Goal: Task Accomplishment & Management: Use online tool/utility

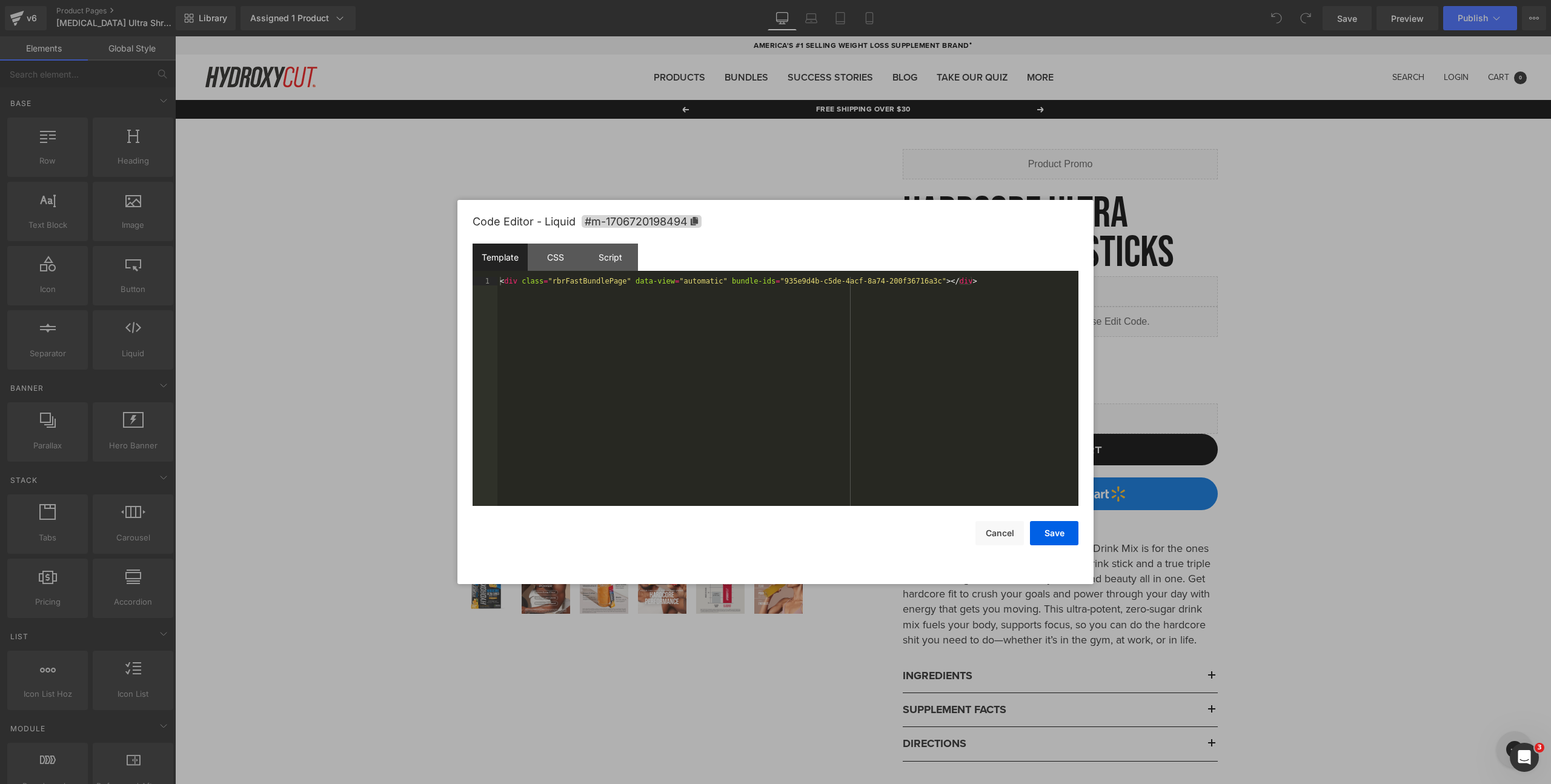
click at [1033, 0] on div "You are previewing how the will restyle your page. You can not edit Elements in…" at bounding box center [776, 0] width 1551 height 0
click at [994, 531] on button "Cancel" at bounding box center [1000, 532] width 49 height 24
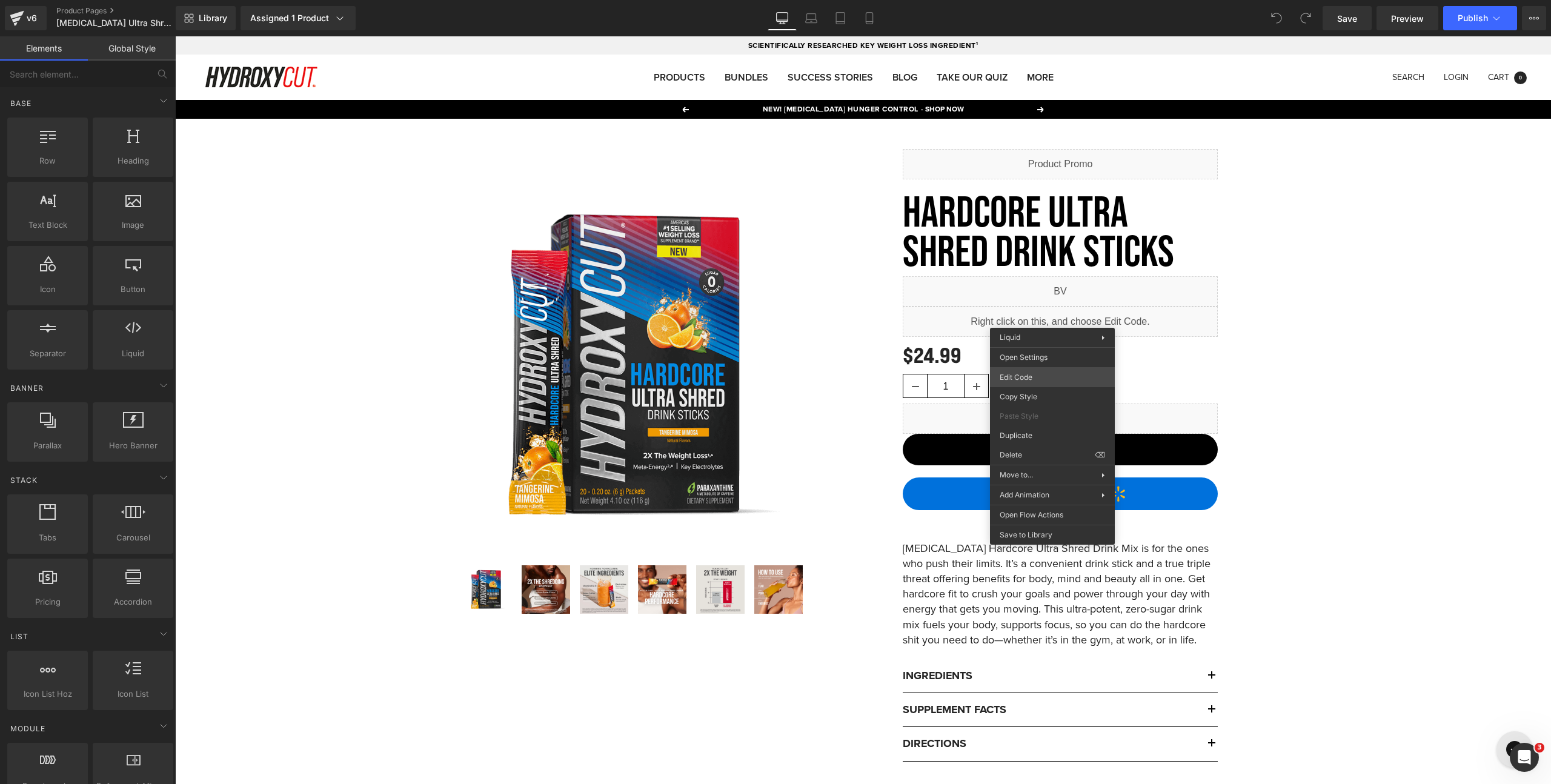
click at [1027, 0] on div "You are previewing how the will restyle your page. You can not edit Elements in…" at bounding box center [776, 0] width 1551 height 0
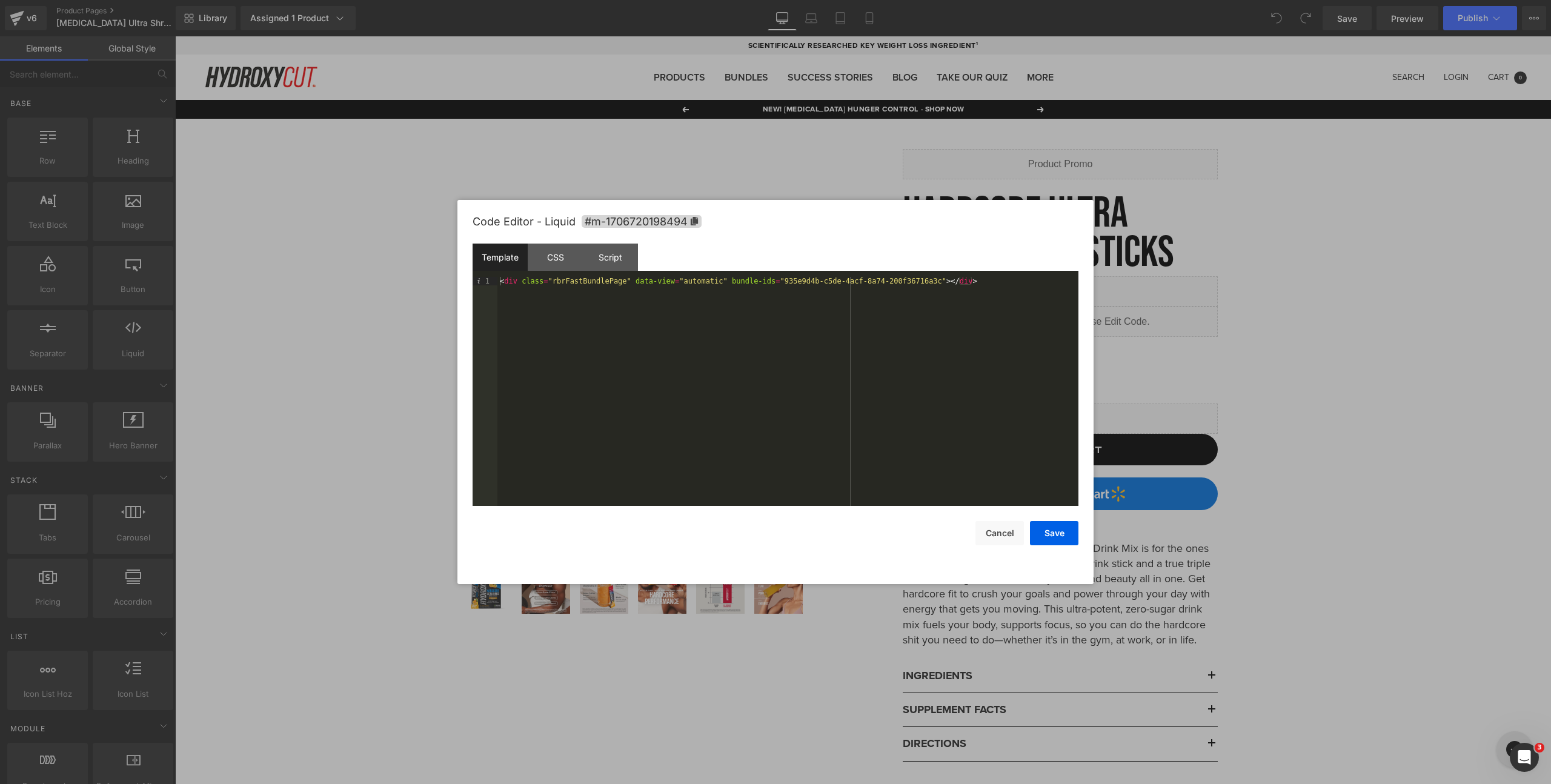
click at [776, 284] on div "< div class = "rbrFastBundlePage" data-view = "automatic" bundle-ids = "935e9d4…" at bounding box center [787, 399] width 581 height 246
click at [1045, 536] on button "Save" at bounding box center [1055, 532] width 49 height 24
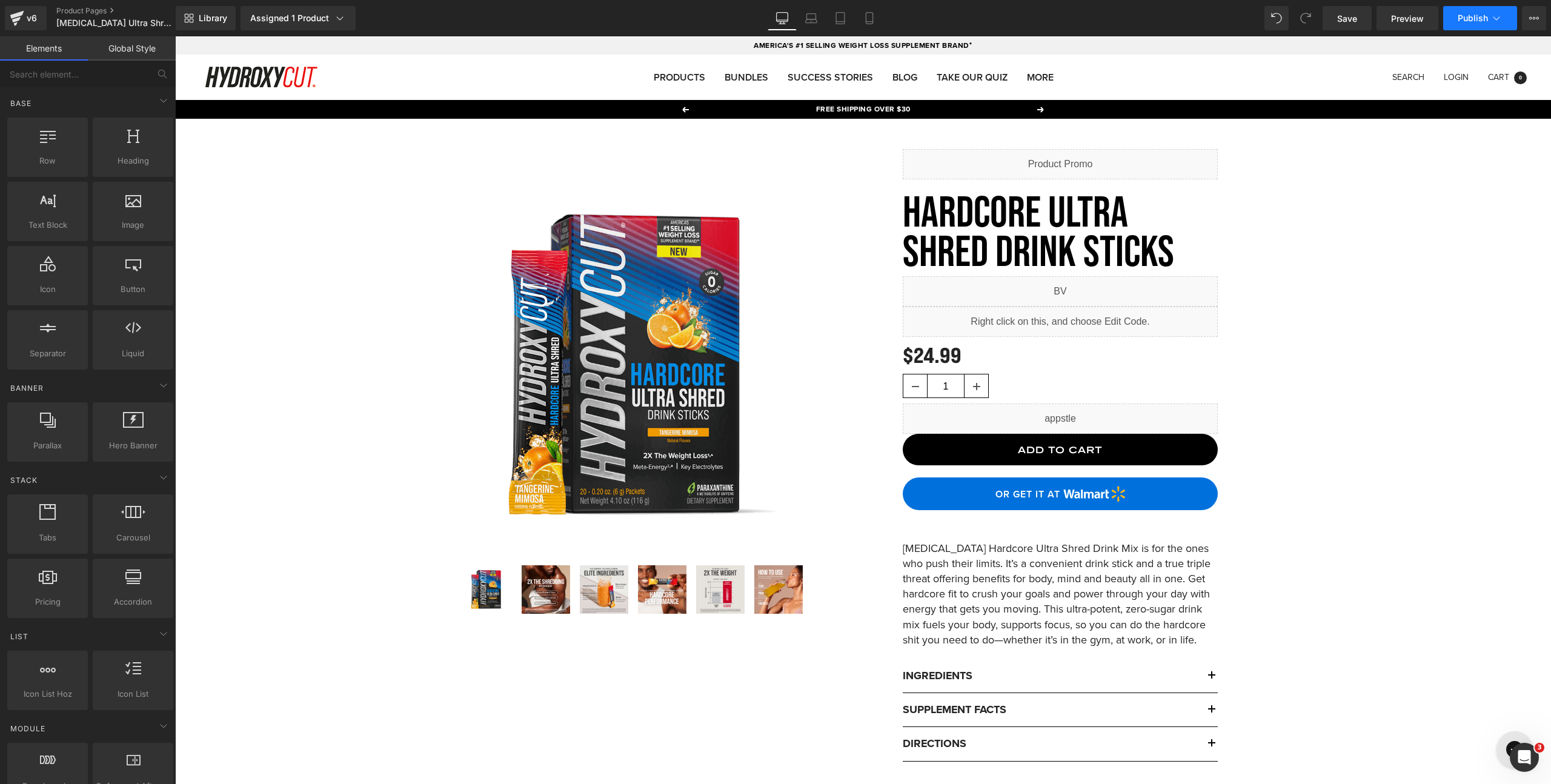
click at [1480, 23] on button "Publish" at bounding box center [1480, 18] width 73 height 24
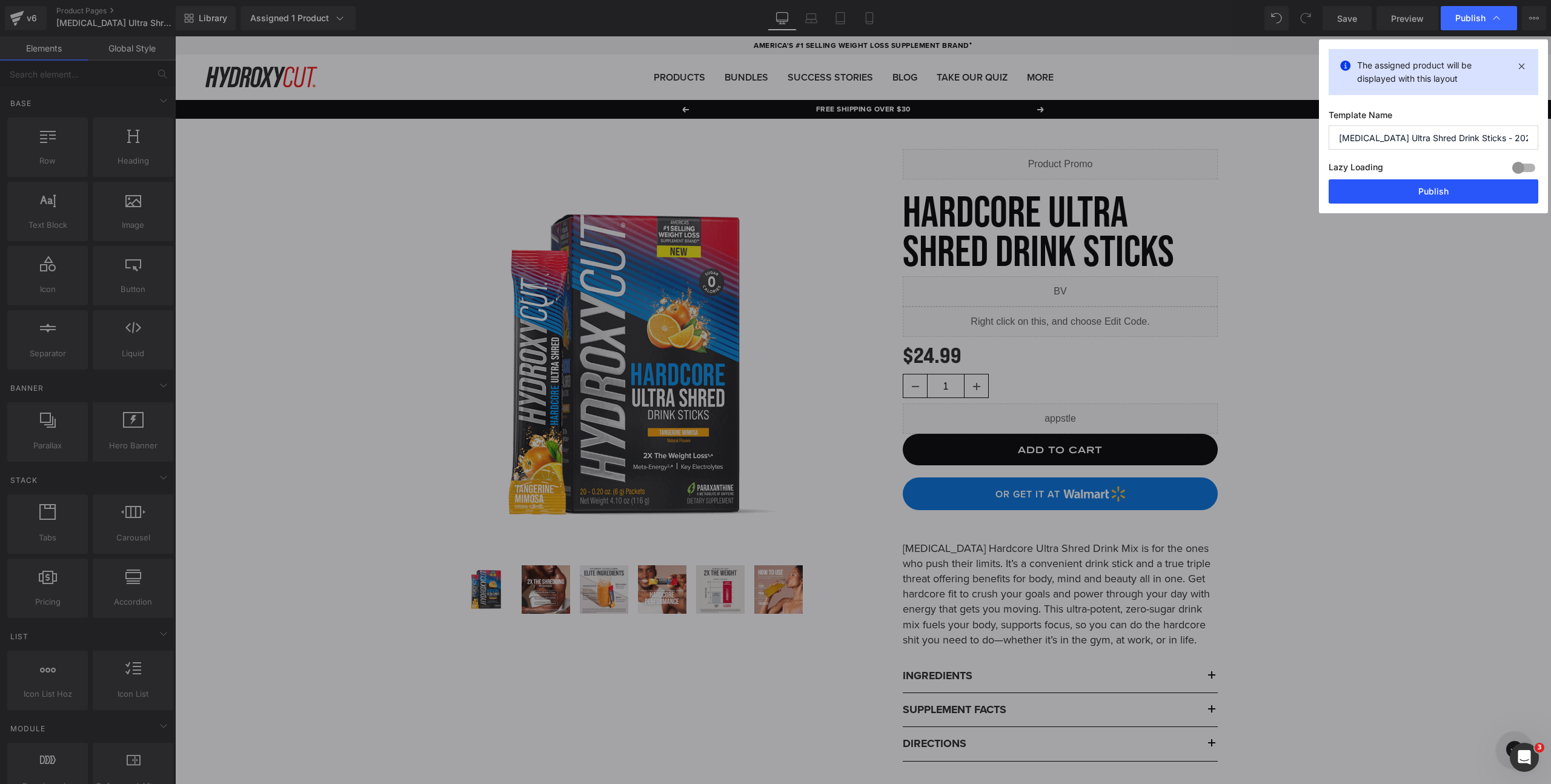
click at [1434, 198] on button "Publish" at bounding box center [1434, 191] width 210 height 24
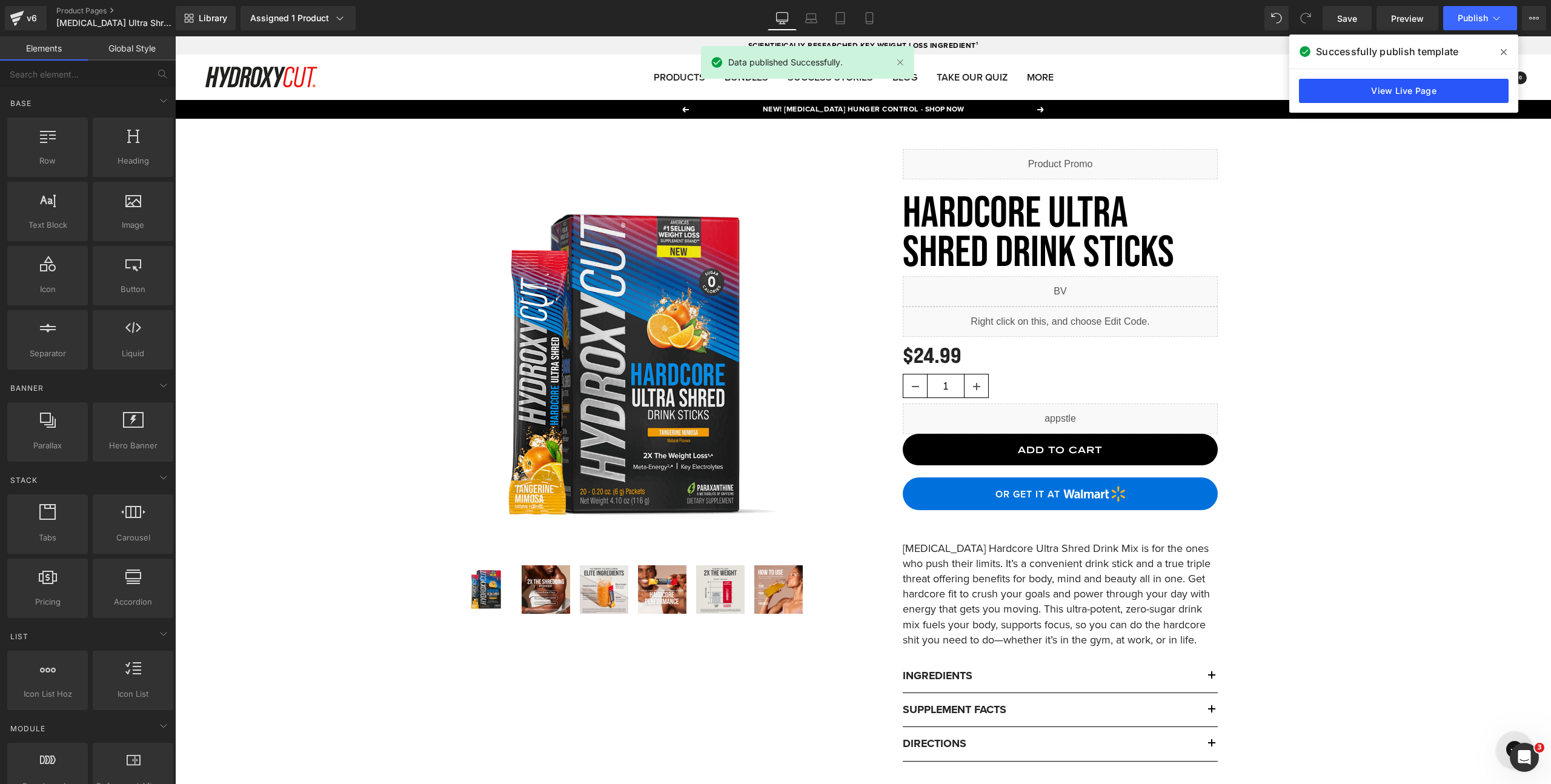
click at [1393, 93] on link "View Live Page" at bounding box center [1404, 90] width 210 height 24
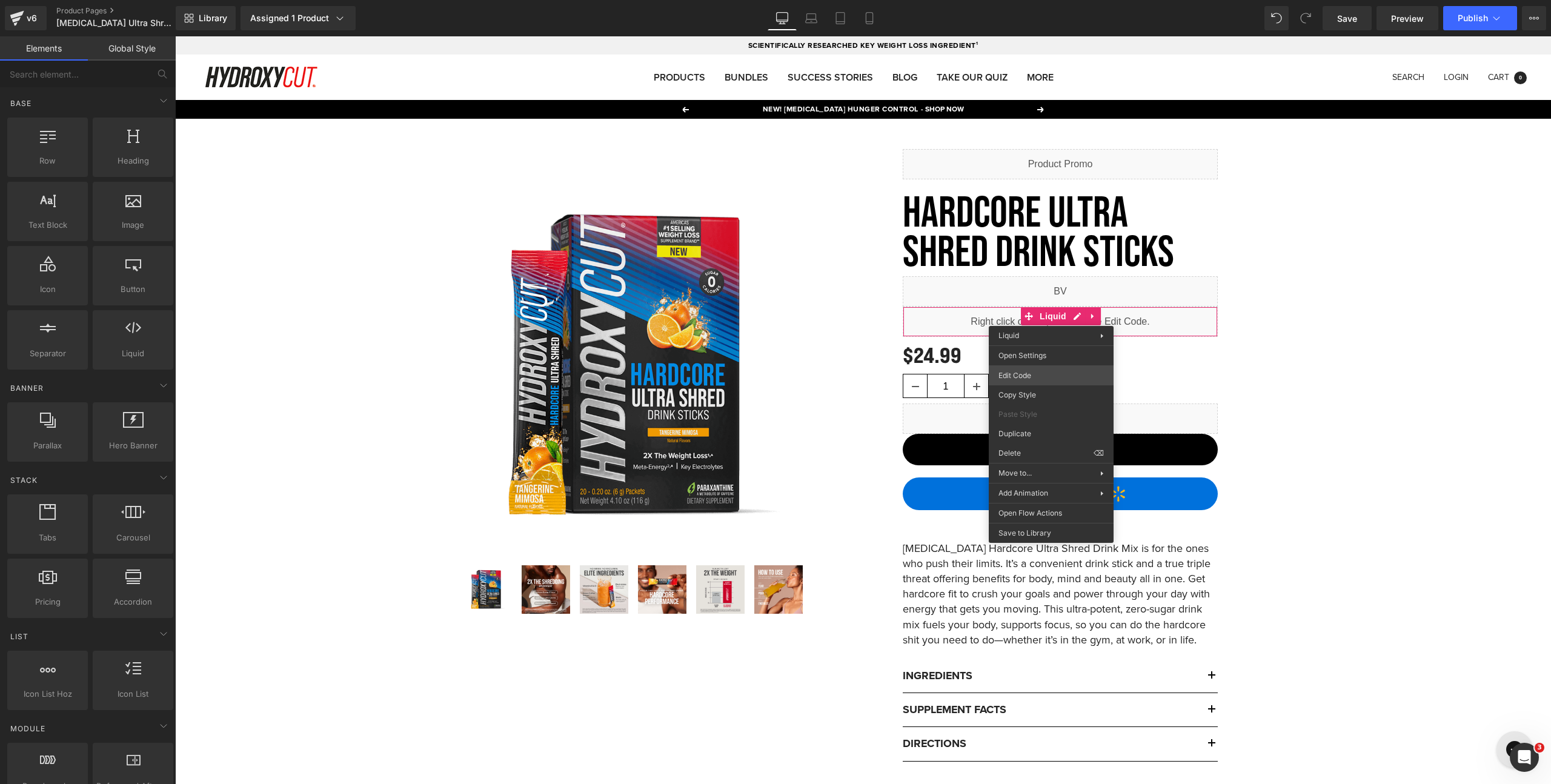
click at [1024, 0] on div "You are previewing how the will restyle your page. You can not edit Elements in…" at bounding box center [776, 0] width 1551 height 0
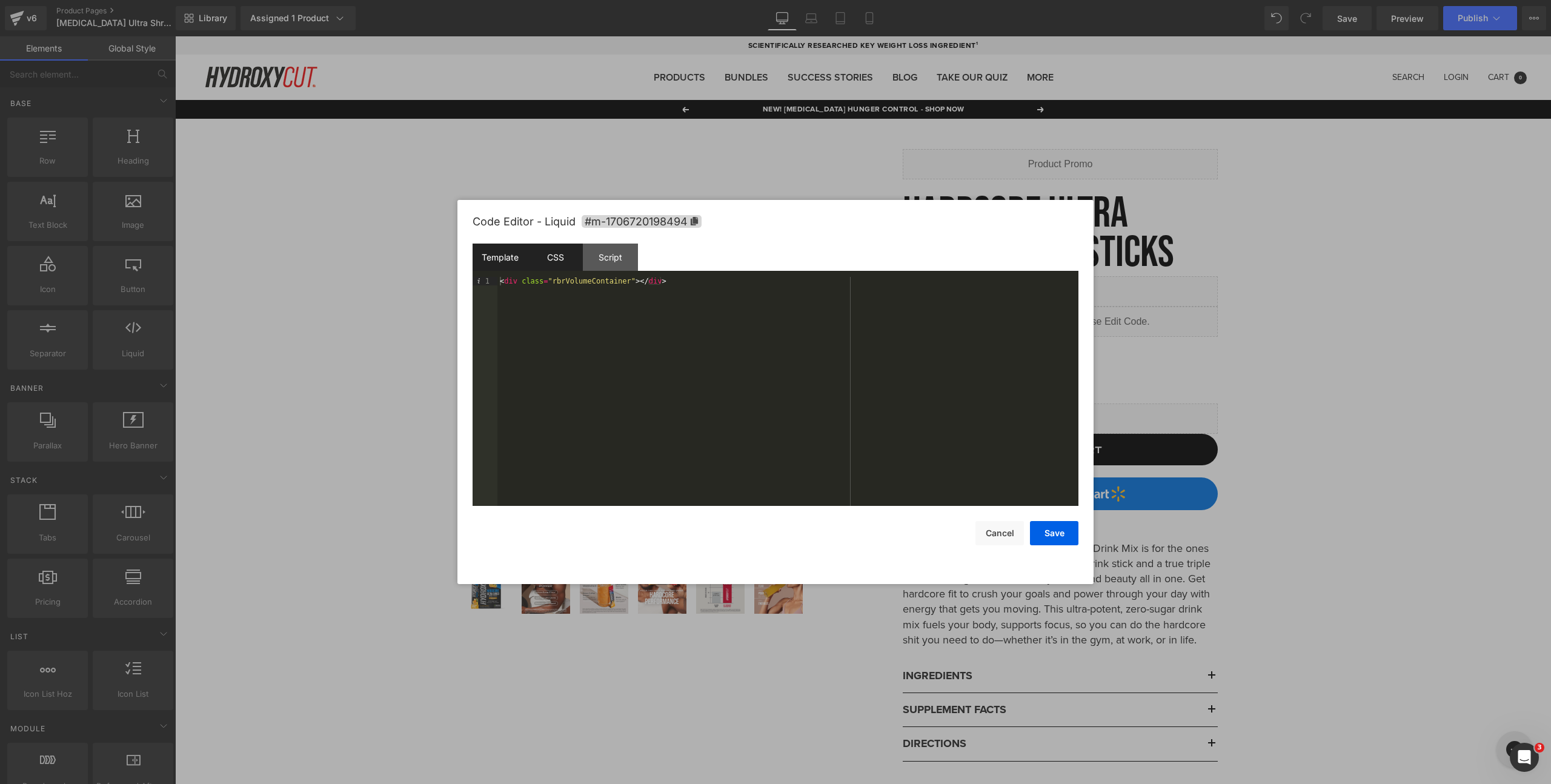
click at [557, 251] on div "CSS" at bounding box center [555, 257] width 55 height 27
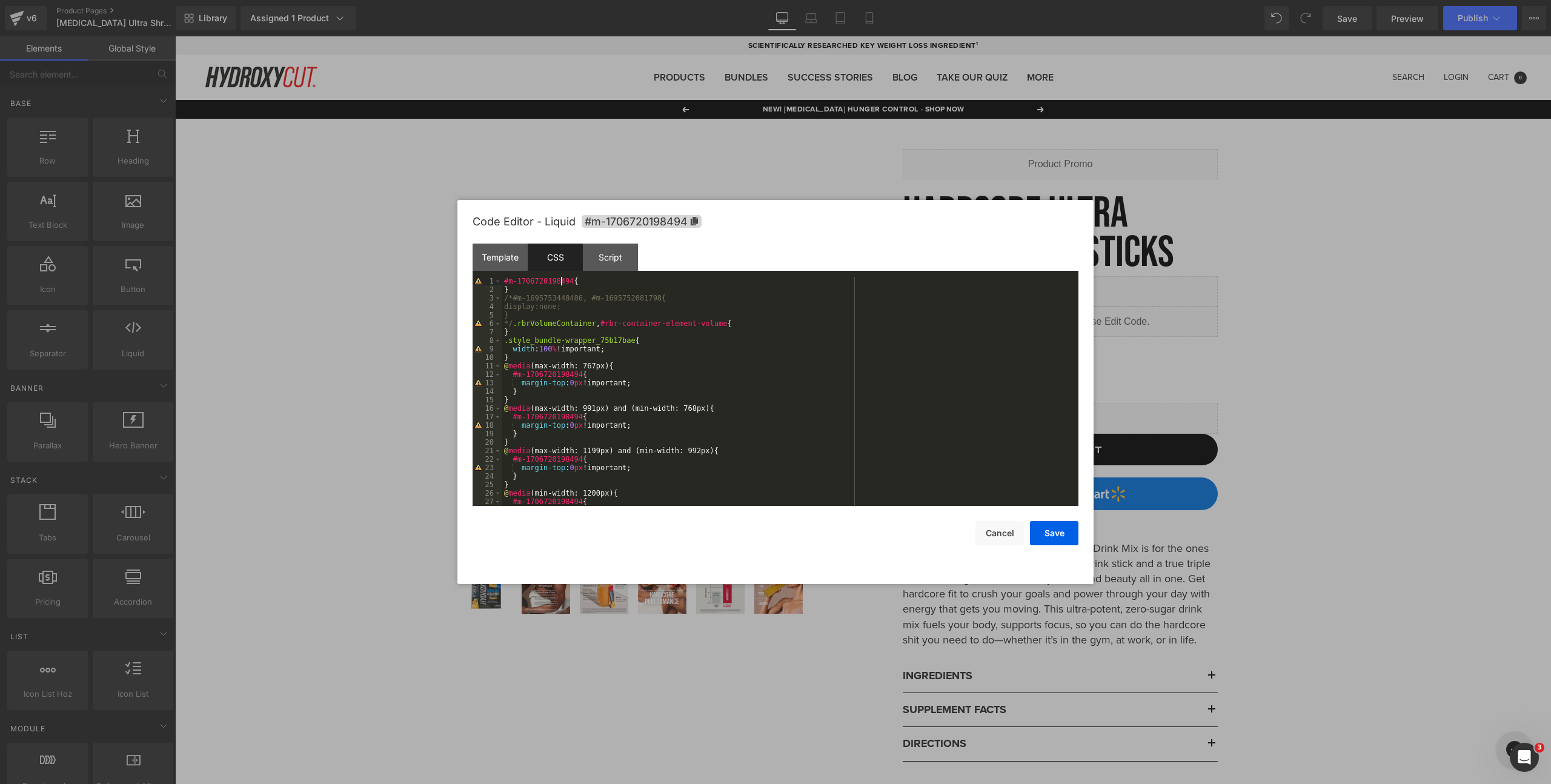
click at [560, 285] on div "#m-1706720198494 { } /*#m-1695753448486, #m-1695752081798{ display:none; } */ .…" at bounding box center [787, 399] width 572 height 246
click at [557, 292] on div "#m-1706720198494 { } /*#m-1695753448486, #m-1695752081798{ display:none; } */ .…" at bounding box center [787, 399] width 572 height 246
click at [533, 314] on div "#m-1706720198494 { } /*#m-1695753448486, #m-1695752081798{ display:none; } */ .…" at bounding box center [787, 399] width 572 height 246
click at [522, 332] on div "#m-1706720198494 { } /*#m-1695753448486, #m-1695752081798{ display:none; } */ .…" at bounding box center [787, 399] width 572 height 246
click at [521, 357] on div "#m-1706720198494 { } /*#m-1695753448486, #m-1695752081798{ display:none; } */ .…" at bounding box center [787, 399] width 572 height 246
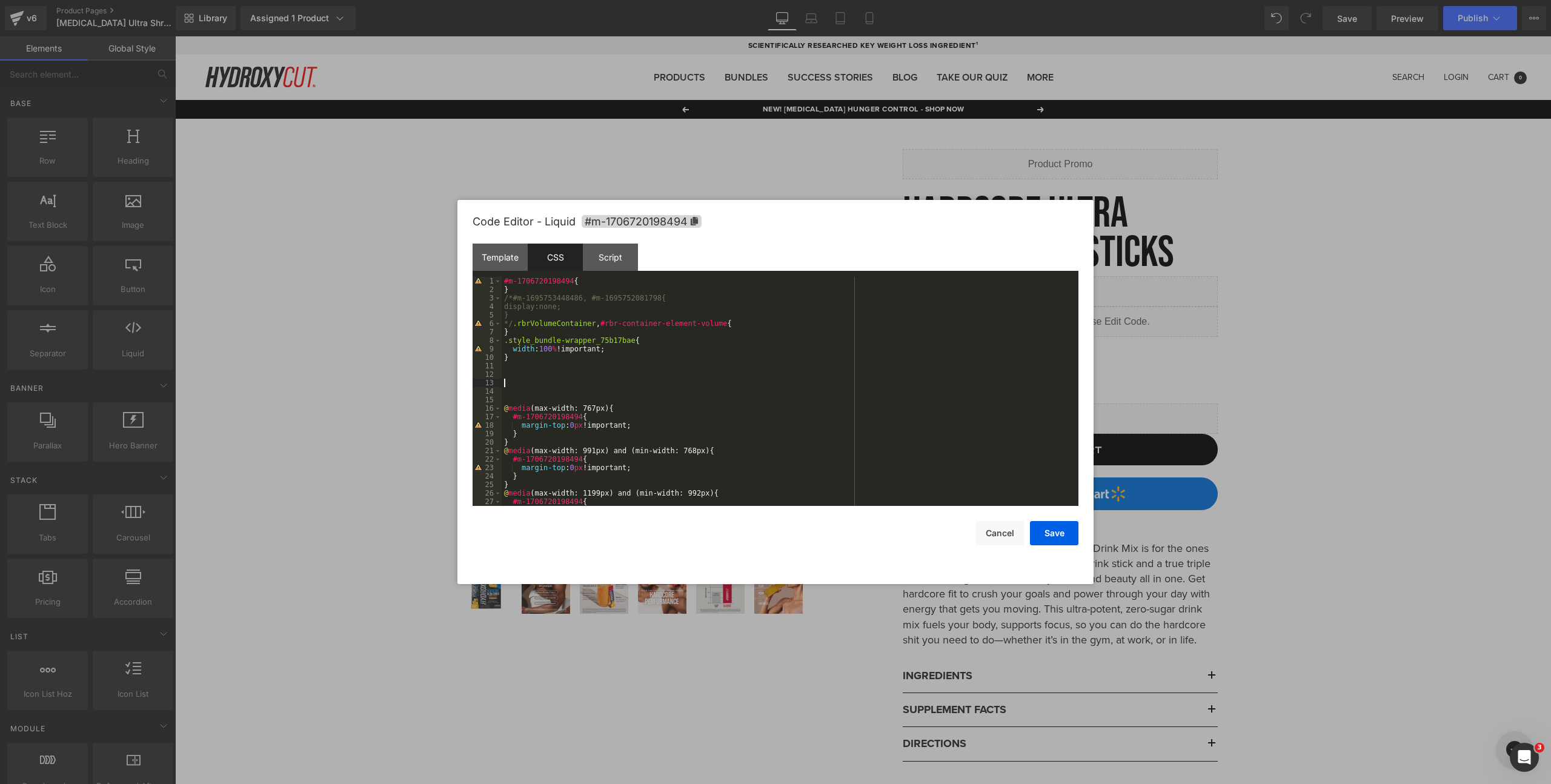
paste textarea
drag, startPoint x: 512, startPoint y: 307, endPoint x: 618, endPoint y: 314, distance: 106.2
click at [627, 307] on div "#m-1706720198494 { } /*#m-1695753448486, #m-1695752081798{ display:none; } */ .…" at bounding box center [787, 399] width 572 height 246
click at [535, 394] on div "#m-1706720198494 { } /*#m-1695753448486, #m-1695752081798{ display:none; } */ .…" at bounding box center [787, 399] width 572 height 246
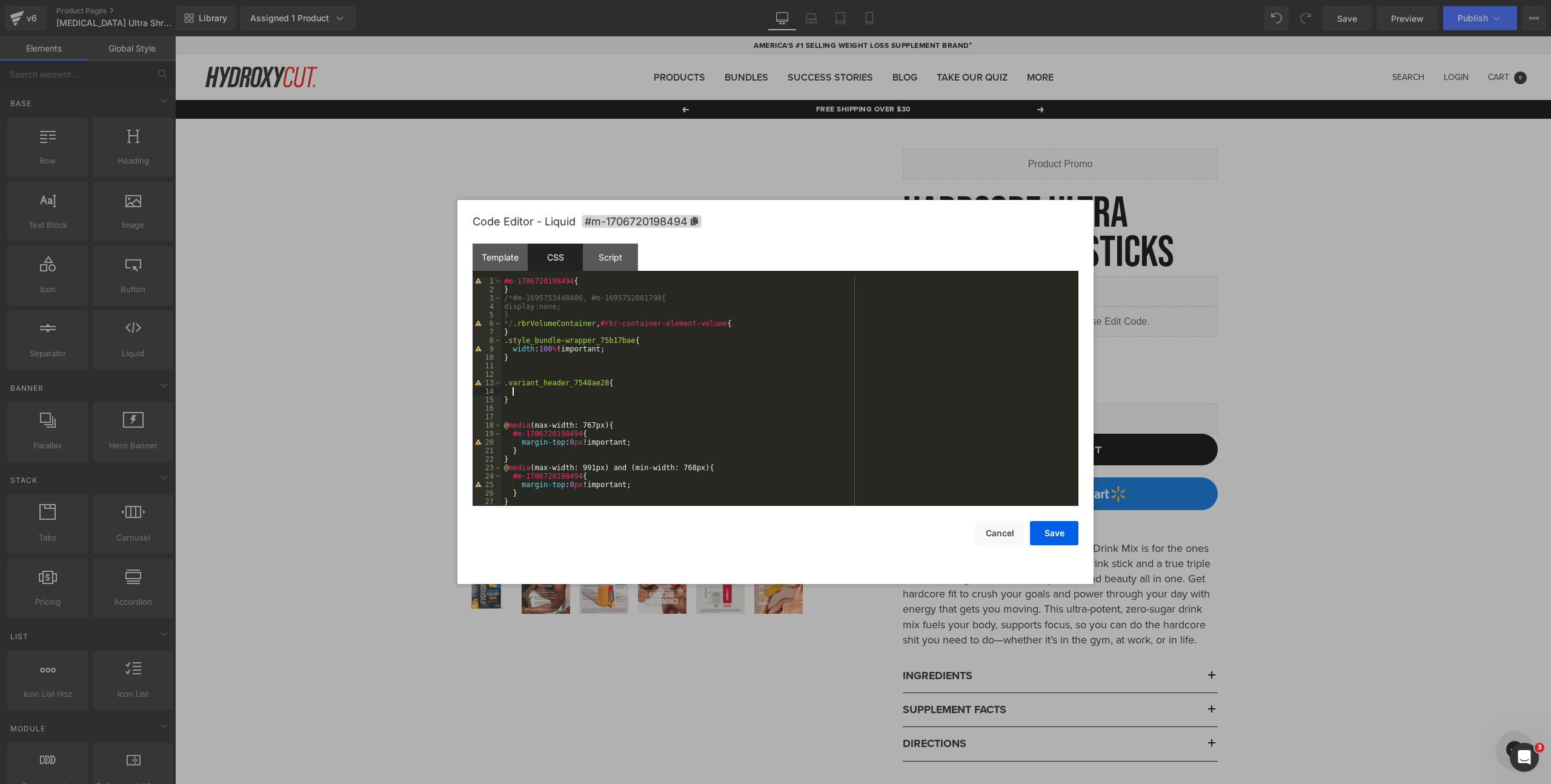
paste textarea
click at [1032, 525] on button "Save" at bounding box center [1055, 532] width 49 height 24
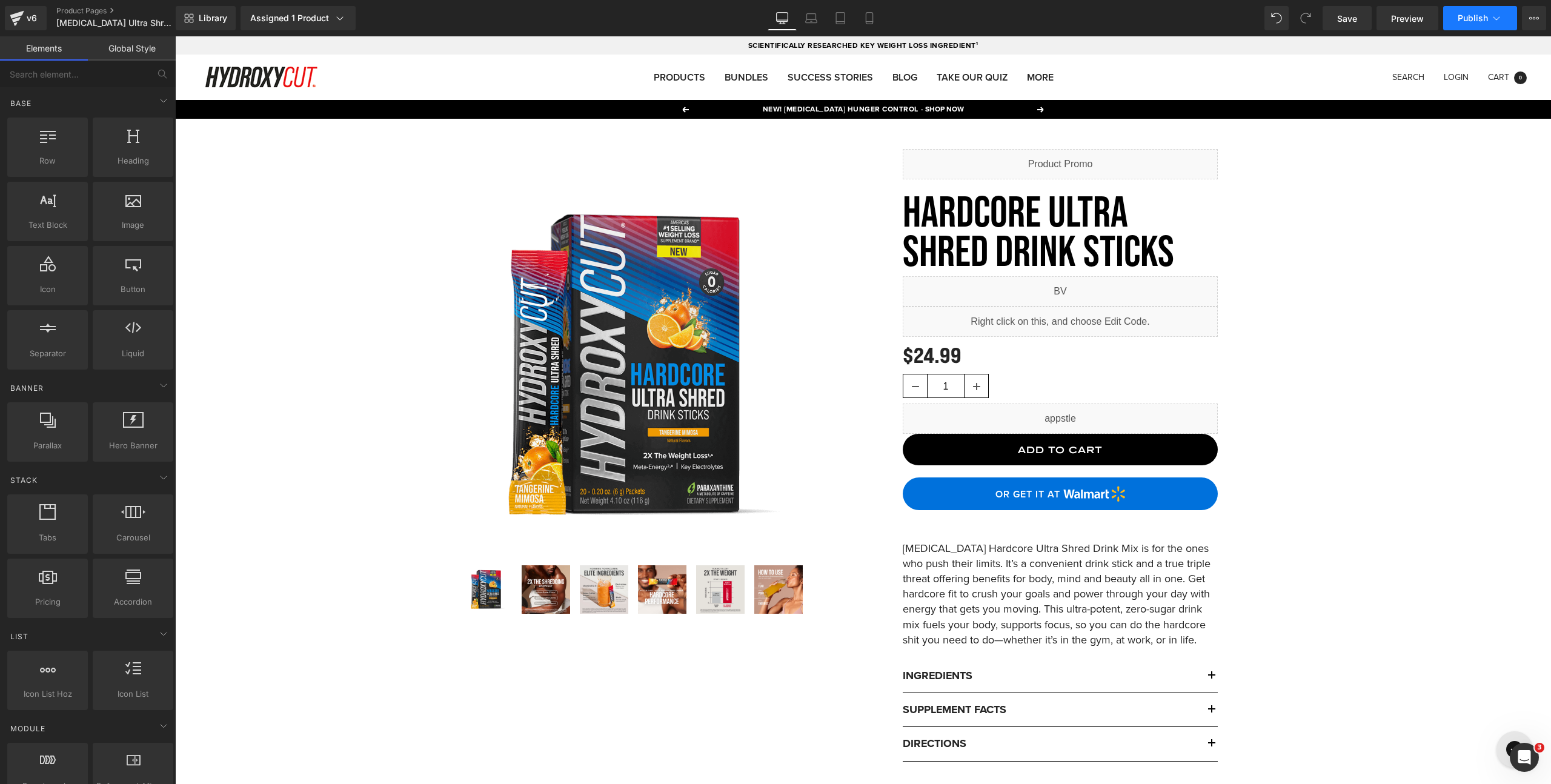
click at [1467, 27] on button "Publish" at bounding box center [1480, 18] width 73 height 24
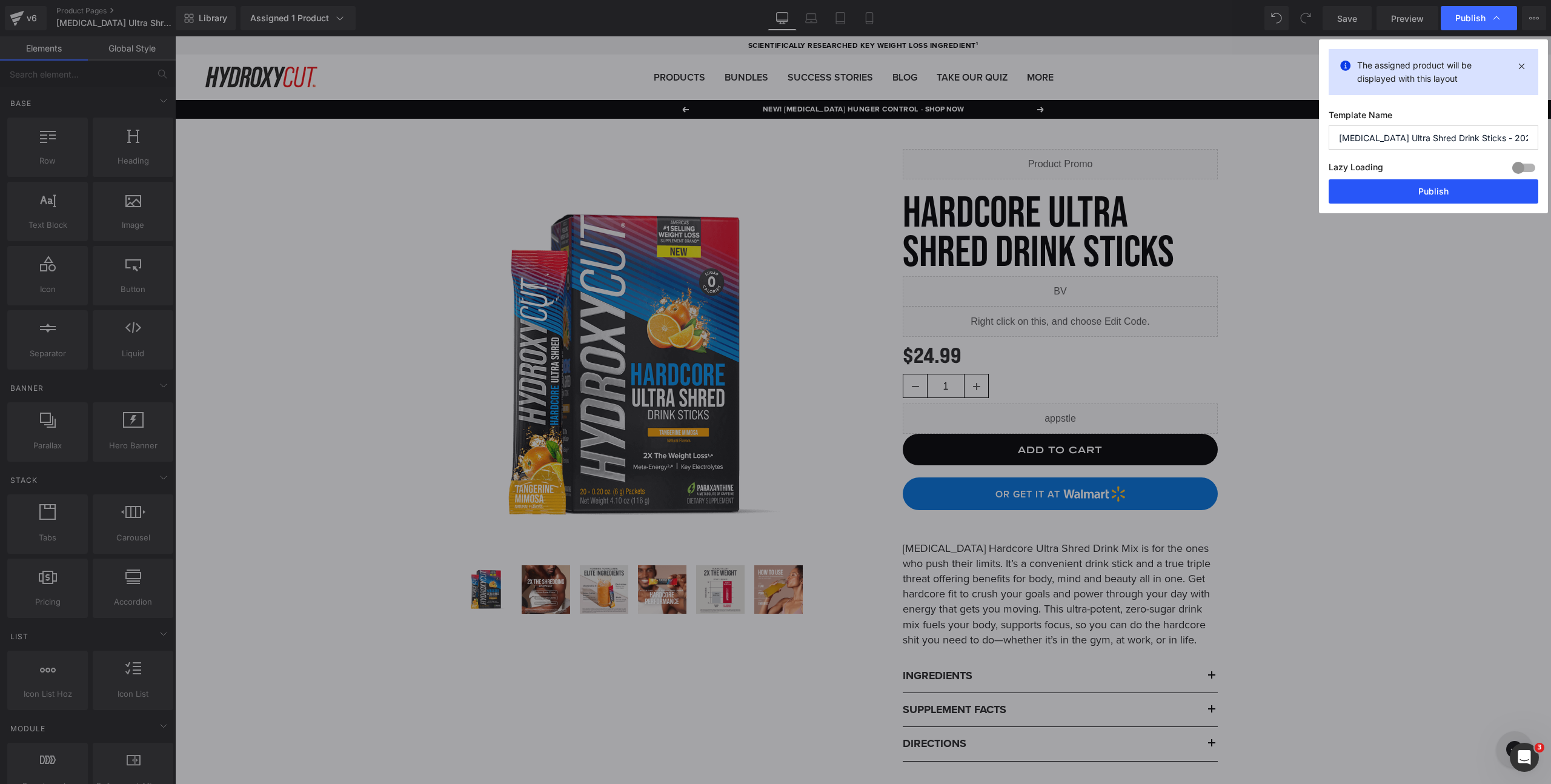
click at [1437, 195] on button "Publish" at bounding box center [1434, 191] width 210 height 24
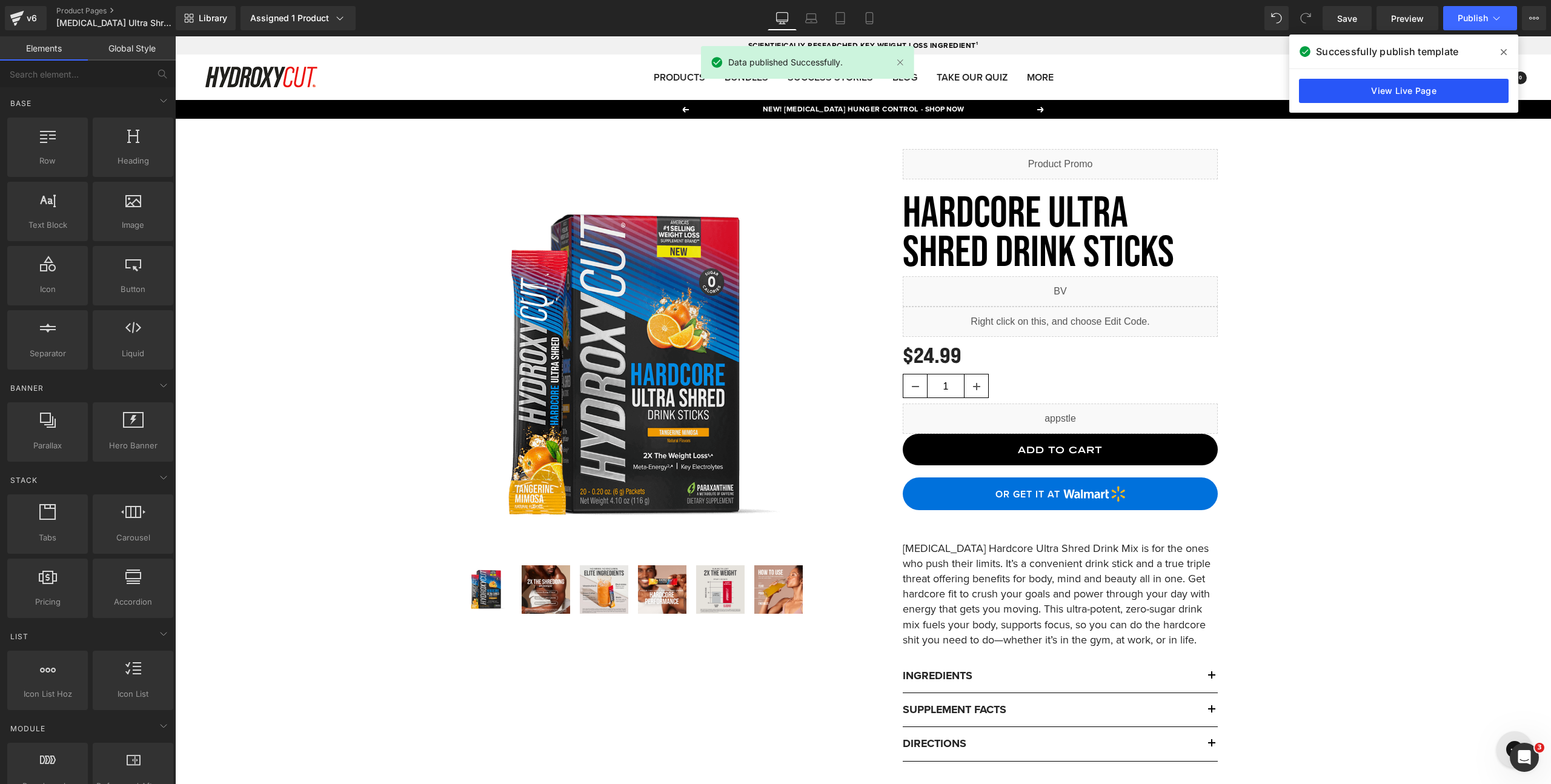
click at [1372, 99] on link "View Live Page" at bounding box center [1404, 90] width 210 height 24
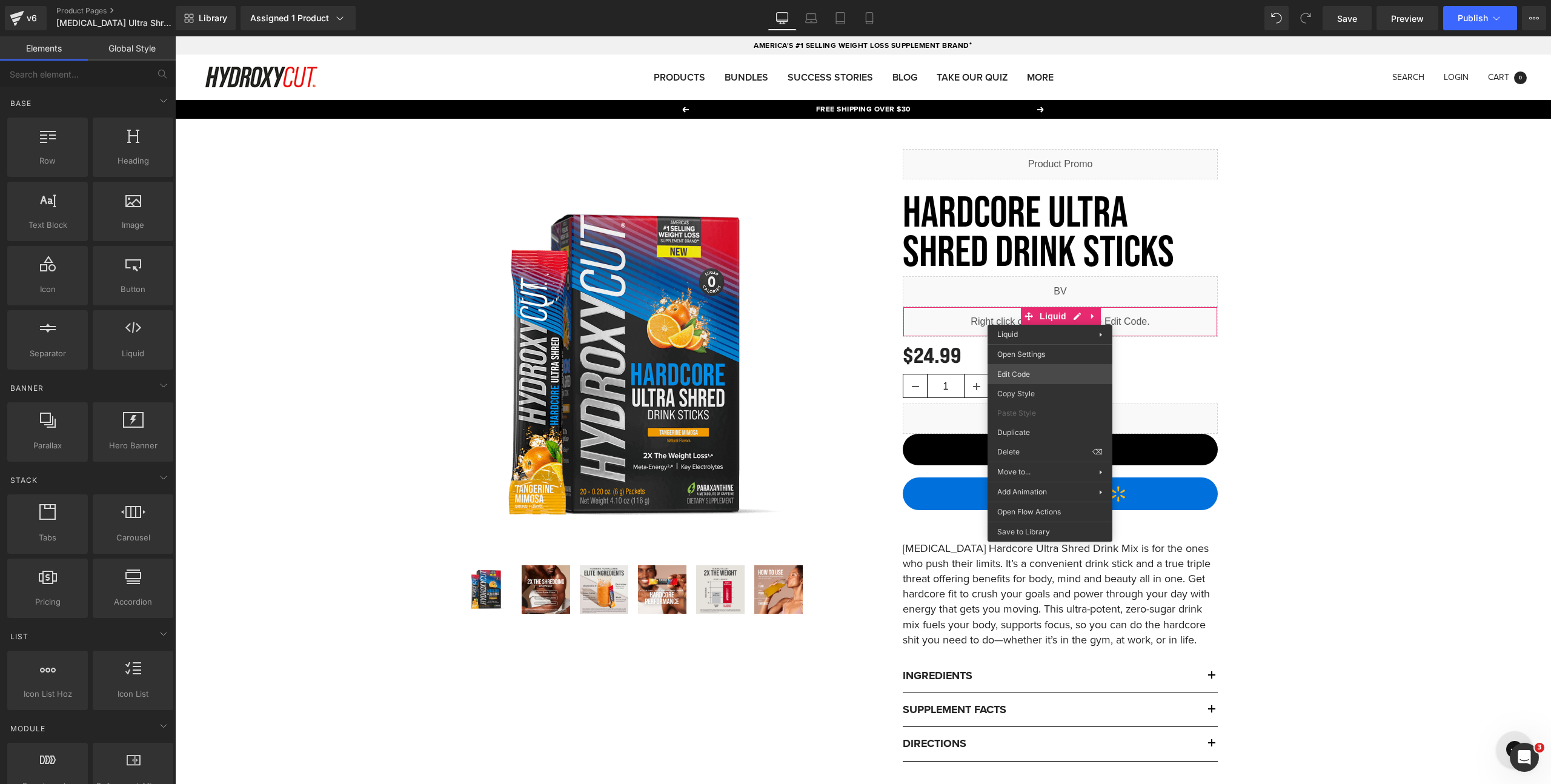
click at [1019, 0] on div "You are previewing how the will restyle your page. You can not edit Elements in…" at bounding box center [776, 0] width 1551 height 0
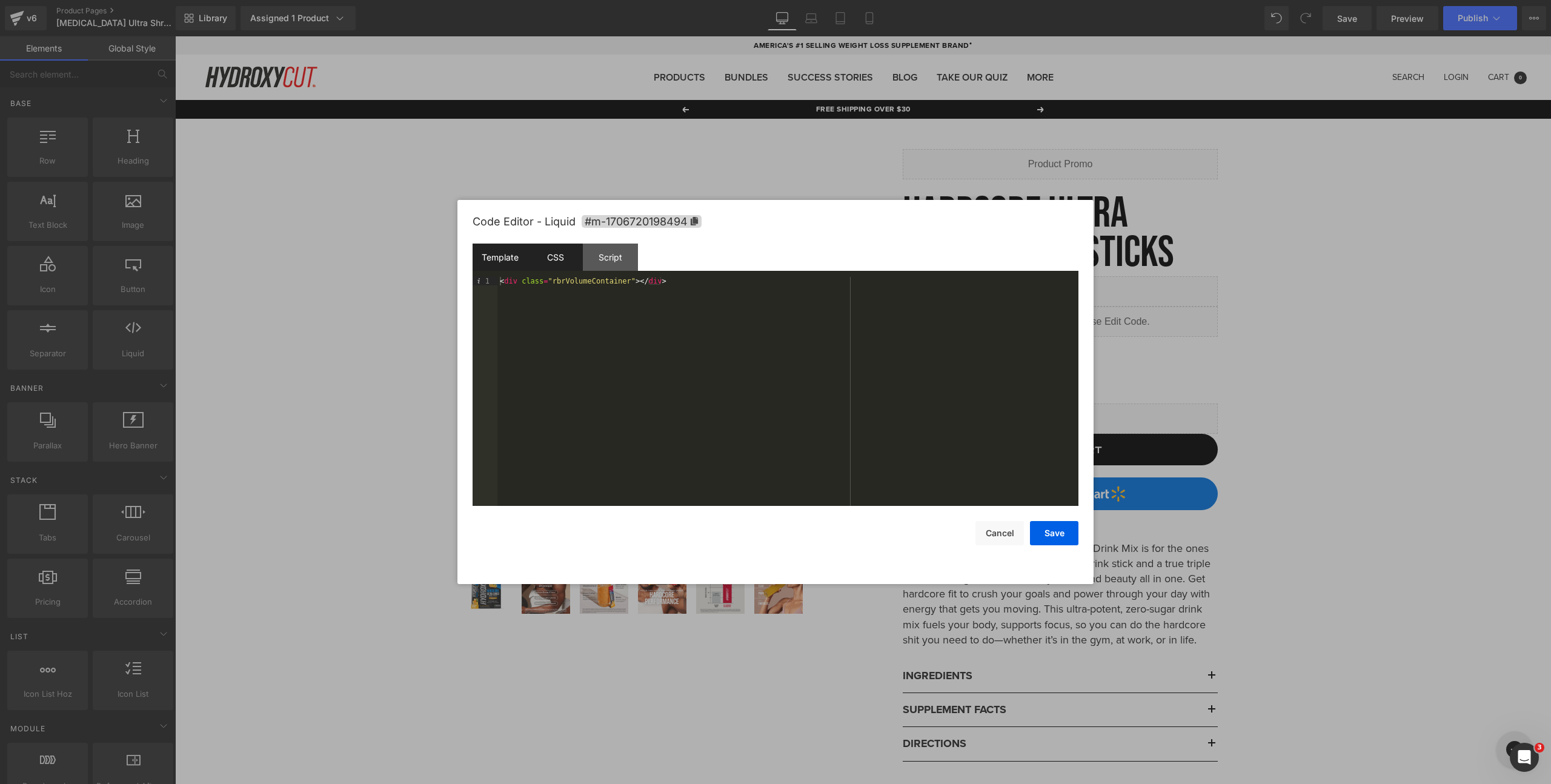
click at [560, 270] on div "CSS" at bounding box center [555, 257] width 55 height 27
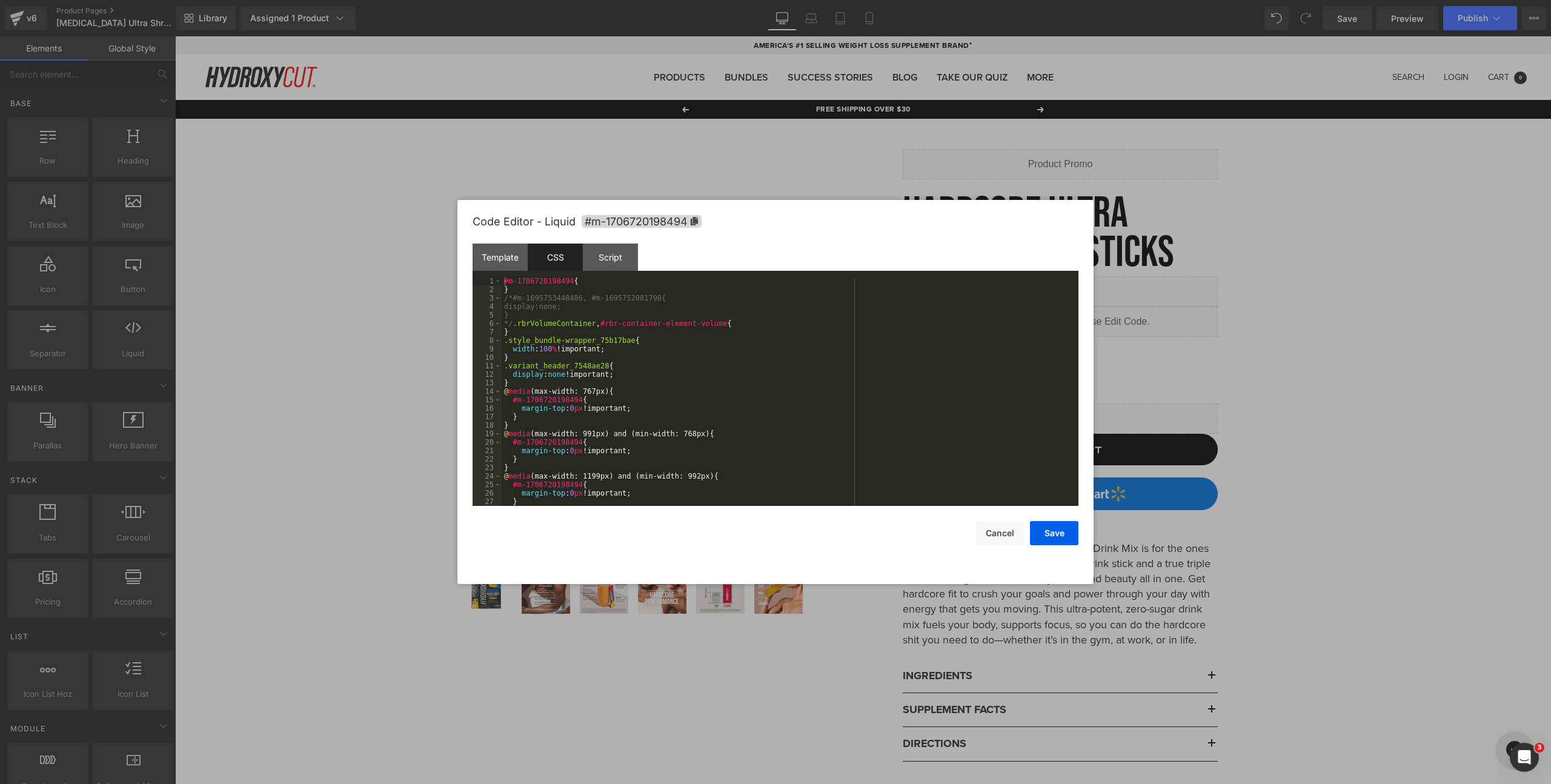
click at [560, 265] on div "CSS" at bounding box center [555, 257] width 55 height 27
drag, startPoint x: 636, startPoint y: 341, endPoint x: 664, endPoint y: 348, distance: 28.9
click at [636, 341] on div "#m-1706720198494 { } /*#m-1695753448486, #m-1695752081798{ display:none; } */ .…" at bounding box center [787, 399] width 572 height 246
paste textarea
click at [503, 351] on div "#m-1706720198494 { } /*#m-1695753448486, #m-1695752081798{ display:none; } */ .…" at bounding box center [787, 399] width 572 height 246
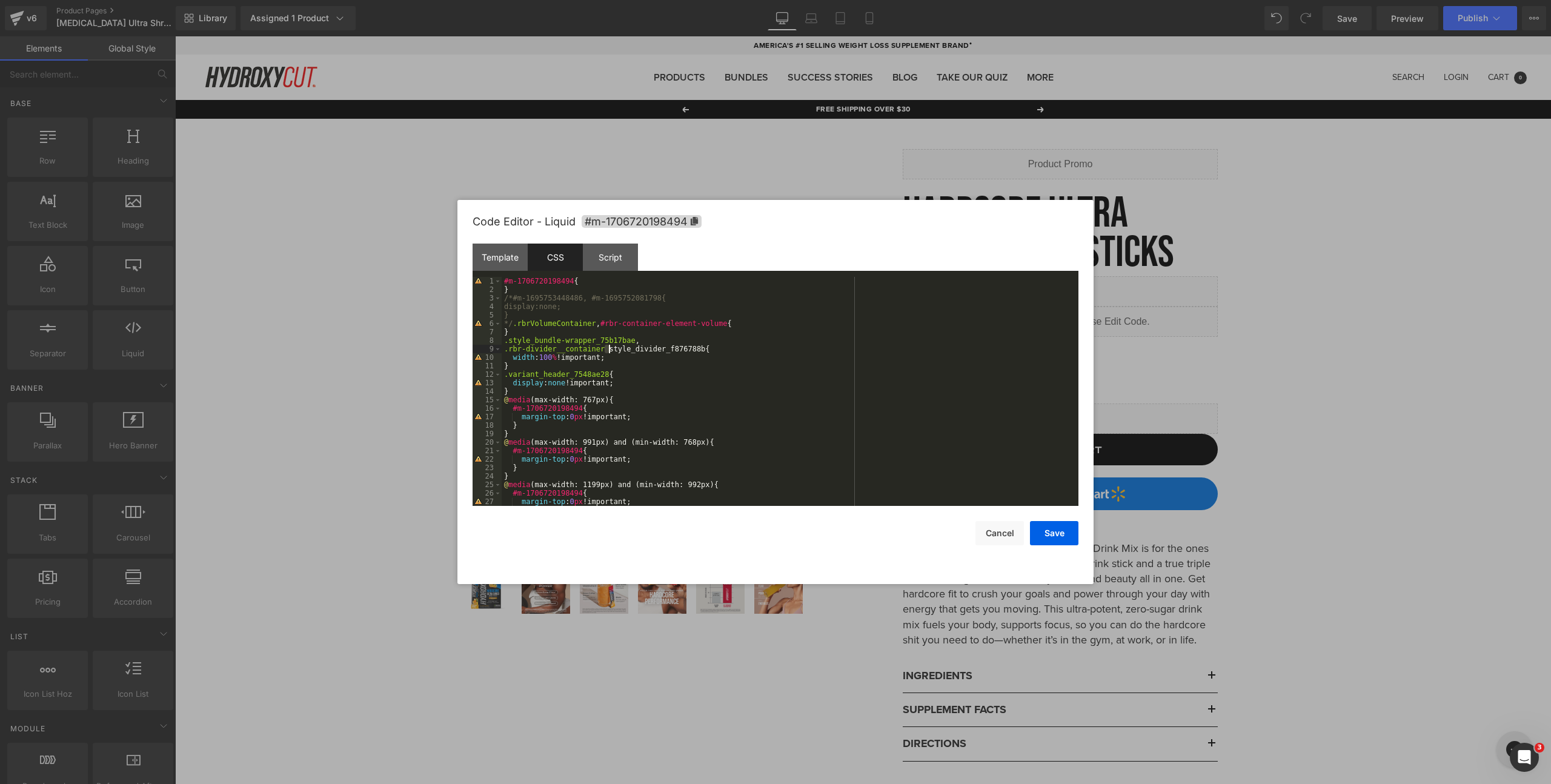
click at [608, 351] on div "#m-1706720198494 { } /*#m-1695753448486, #m-1695752081798{ display:none; } */ .…" at bounding box center [787, 399] width 572 height 246
click at [1029, 530] on div "Save Cancel" at bounding box center [776, 526] width 606 height 39
click at [1044, 531] on button "Save" at bounding box center [1055, 532] width 49 height 24
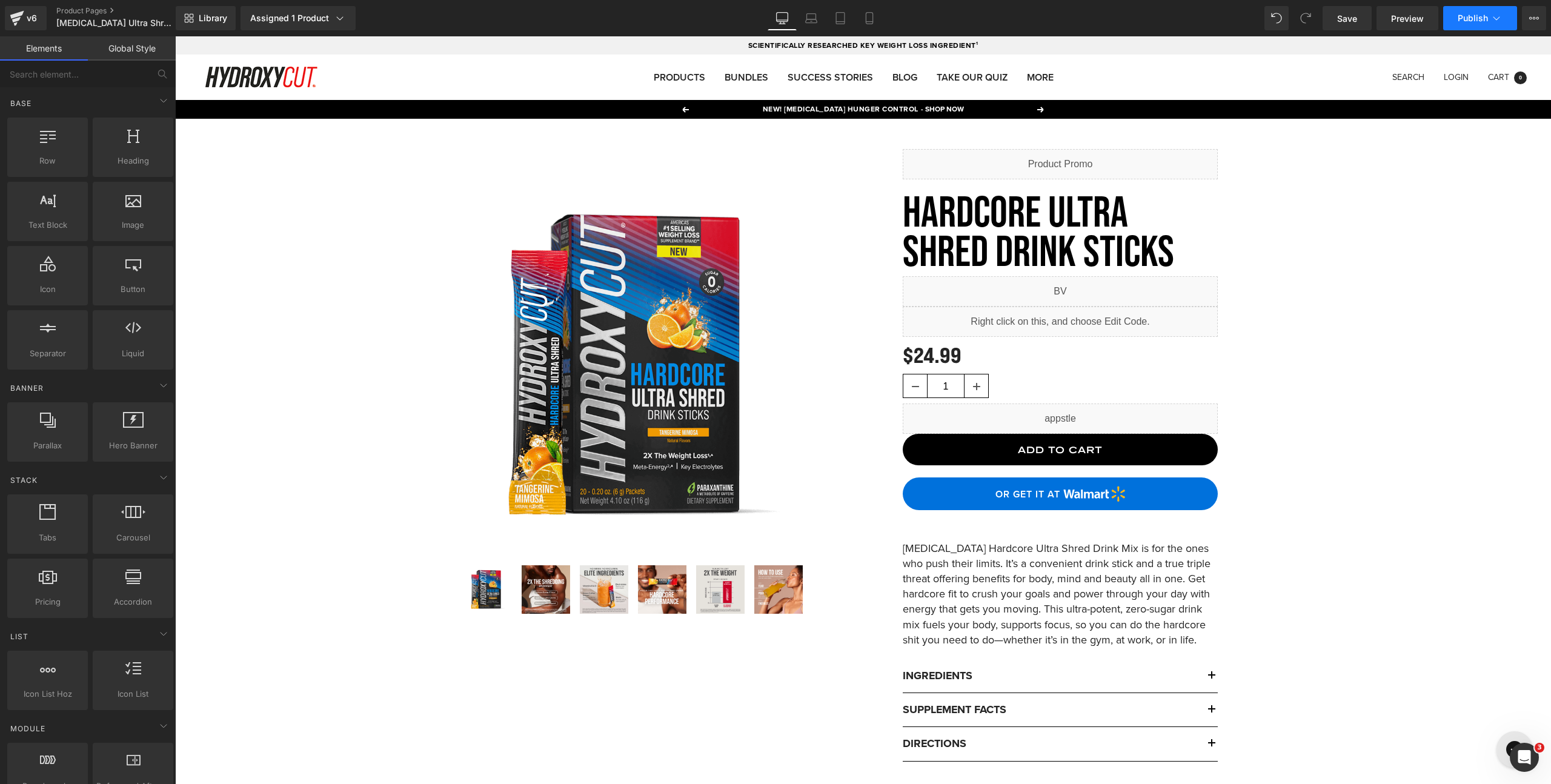
click at [1471, 20] on span "Publish" at bounding box center [1473, 19] width 30 height 10
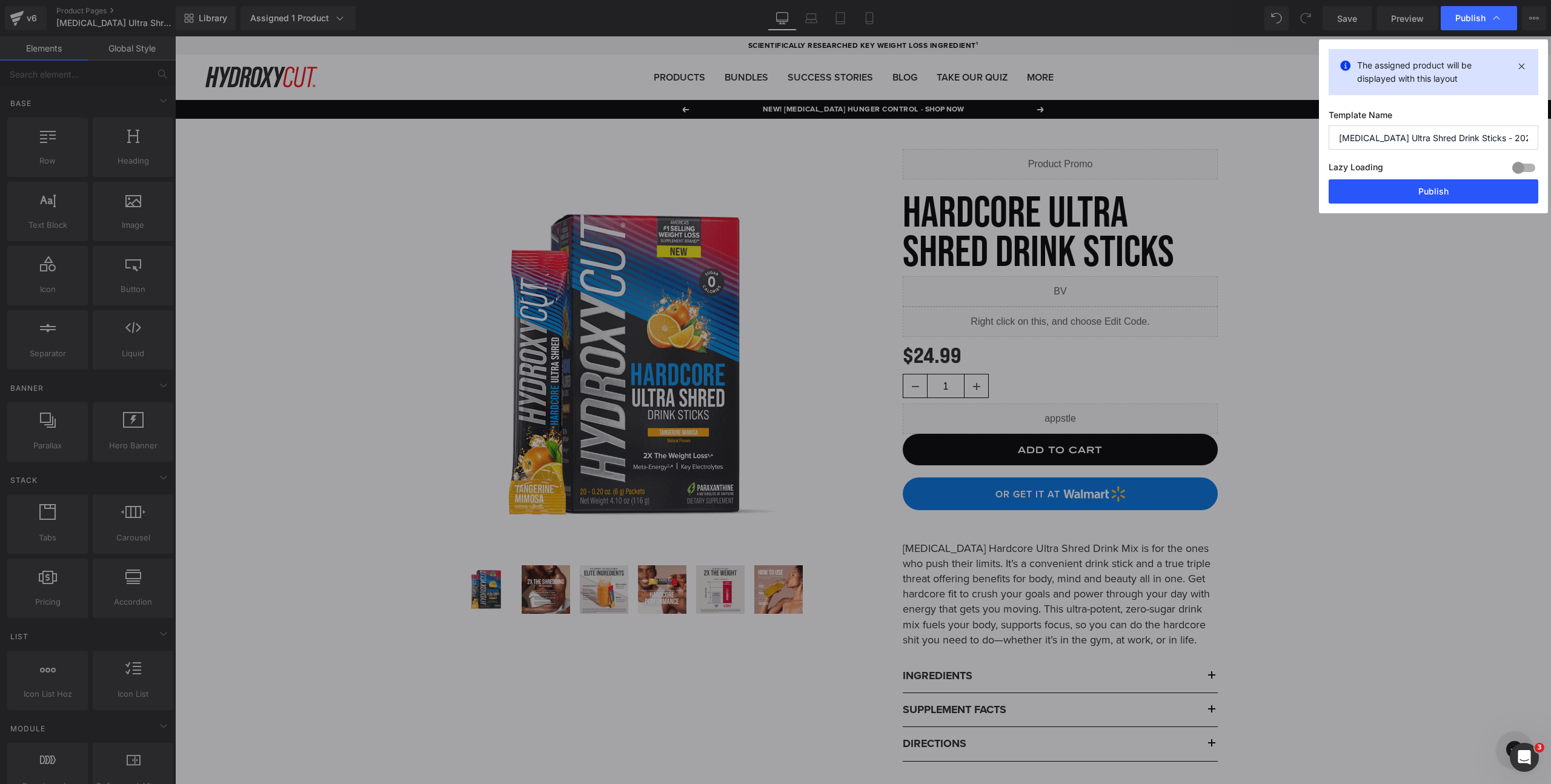
click at [1437, 188] on button "Publish" at bounding box center [1434, 191] width 210 height 24
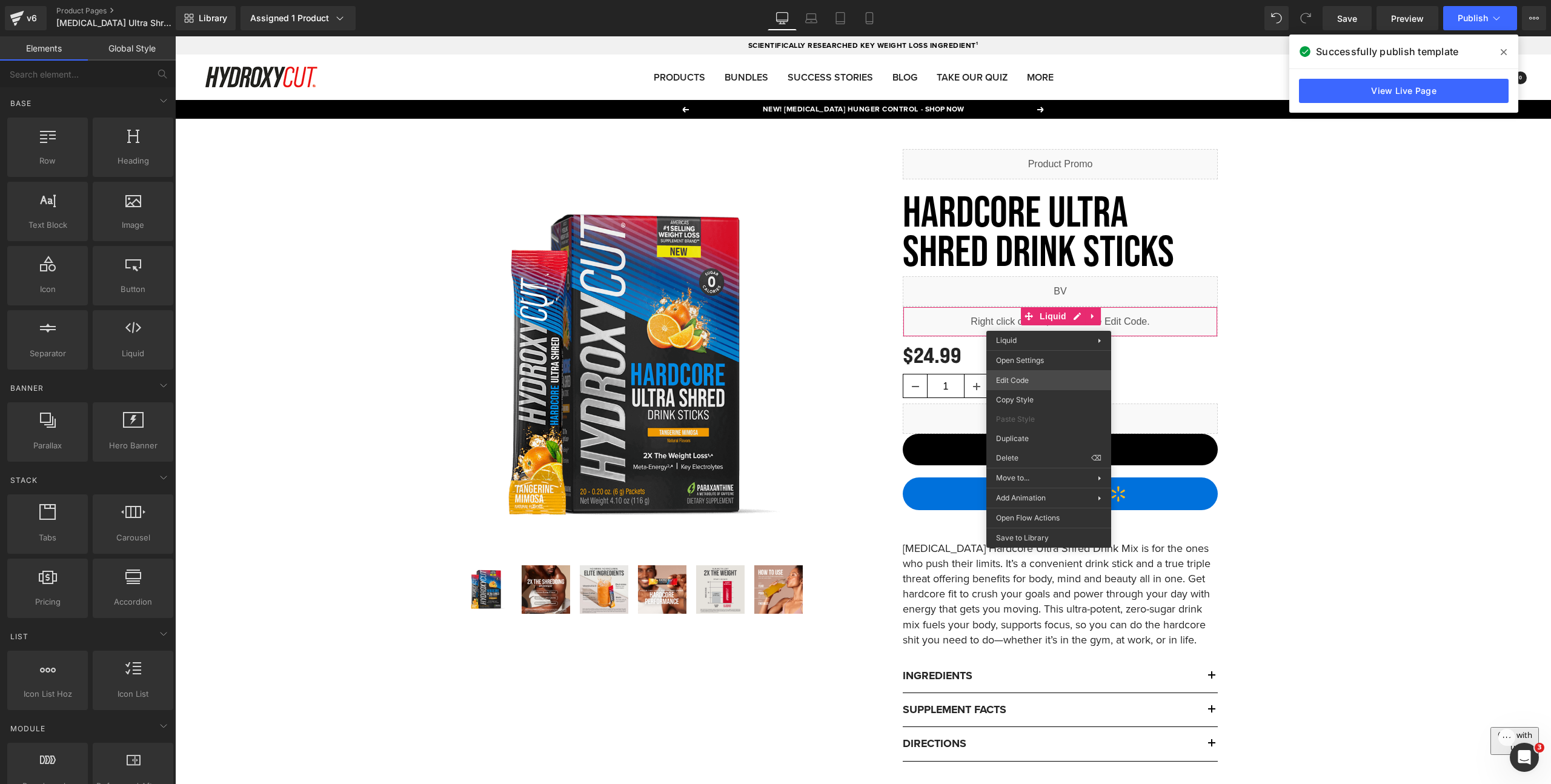
click at [1042, 0] on div "You are previewing how the will restyle your page. You can not edit Elements in…" at bounding box center [776, 0] width 1551 height 0
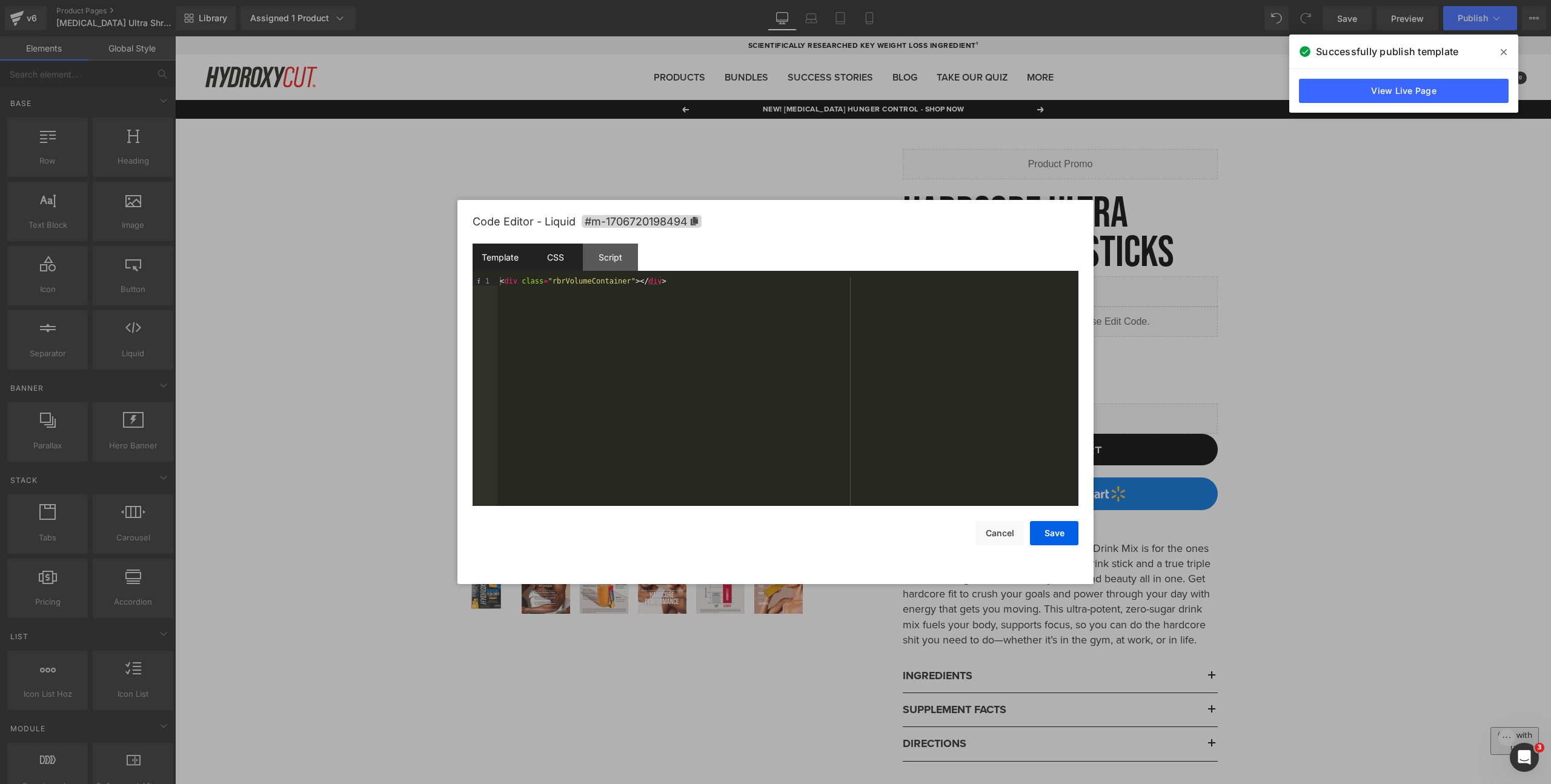
click at [553, 254] on div "CSS" at bounding box center [555, 257] width 55 height 27
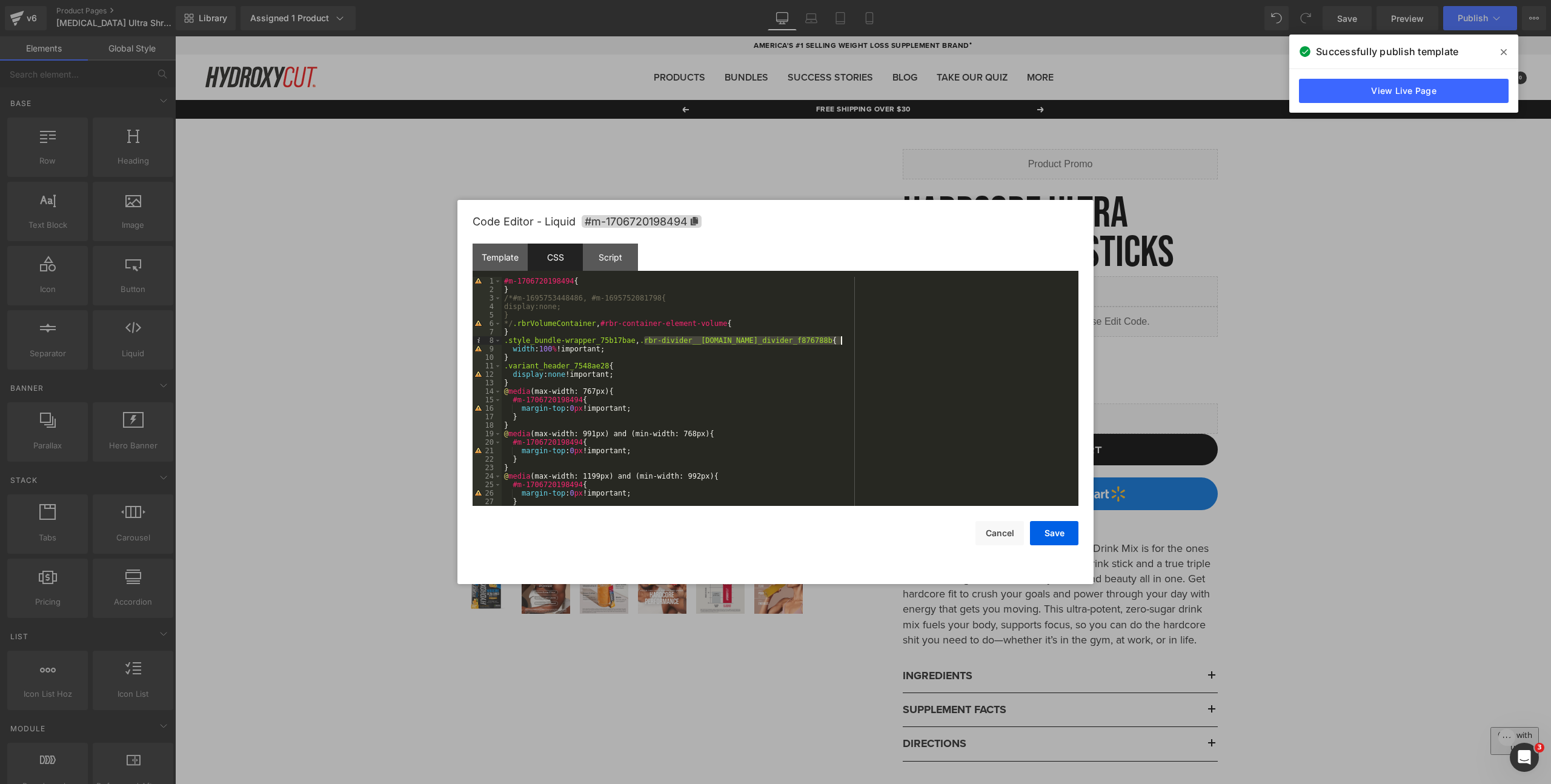
drag, startPoint x: 644, startPoint y: 341, endPoint x: 840, endPoint y: 338, distance: 196.0
click at [840, 338] on div "#m-1706720198494 { } /*#m-1695753448486, #m-1695752081798{ display:none; } */ .…" at bounding box center [787, 399] width 572 height 246
click at [743, 342] on div "#m-1706720198494 { } /*#m-1695753448486, #m-1695752081798{ display:none; } */ .…" at bounding box center [787, 399] width 572 height 246
drag, startPoint x: 635, startPoint y: 341, endPoint x: 843, endPoint y: 336, distance: 208.1
click at [843, 336] on div "#m-1706720198494 { } /*#m-1695753448486, #m-1695752081798{ display:none; } */ .…" at bounding box center [787, 399] width 572 height 246
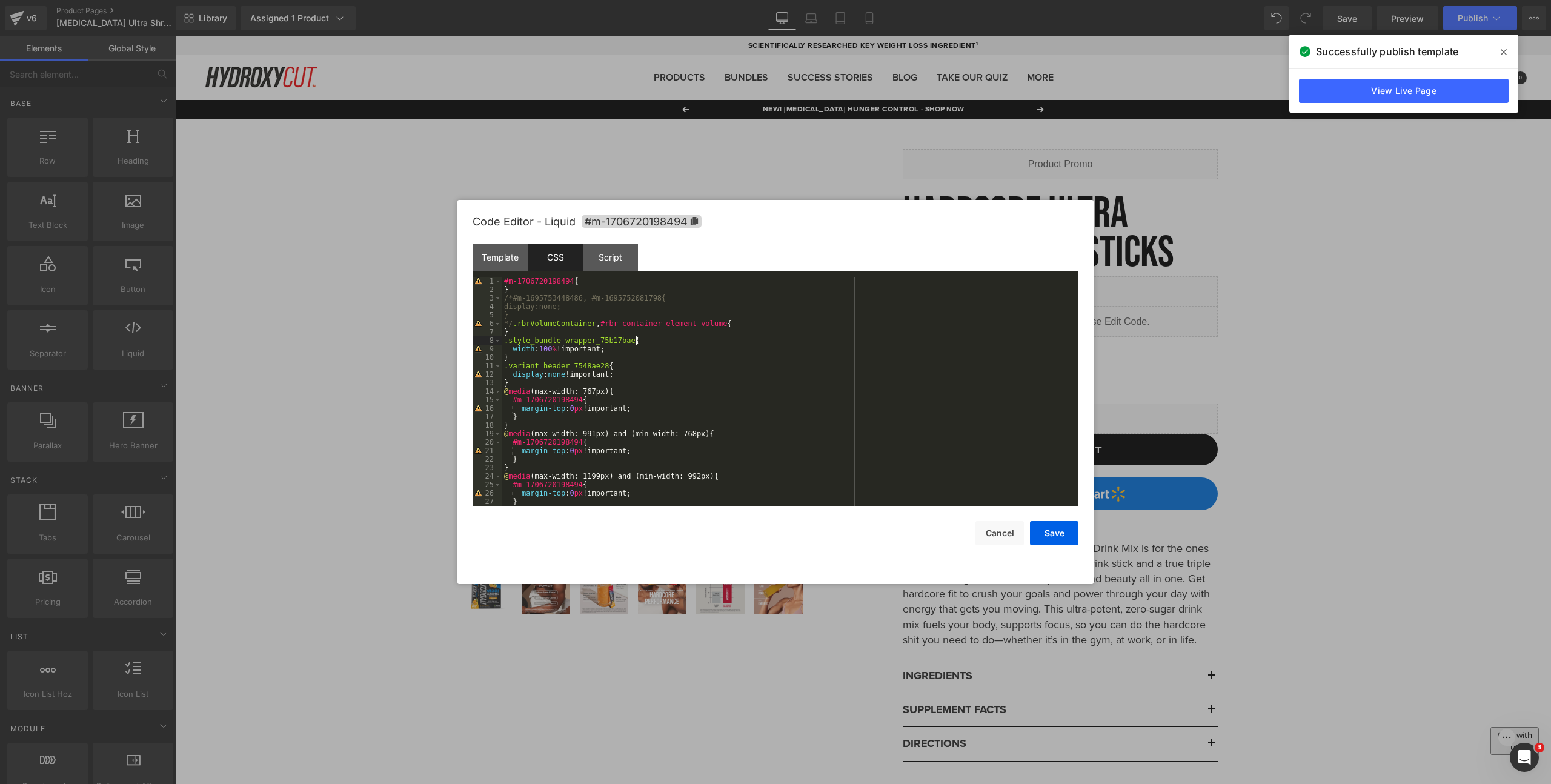
click at [608, 364] on div "#m-1706720198494 { } /*#m-1695753448486, #m-1695752081798{ display:none; } */ .…" at bounding box center [787, 399] width 572 height 246
drag, startPoint x: 1047, startPoint y: 540, endPoint x: 871, endPoint y: 504, distance: 179.6
click at [1047, 540] on button "Save" at bounding box center [1055, 532] width 49 height 24
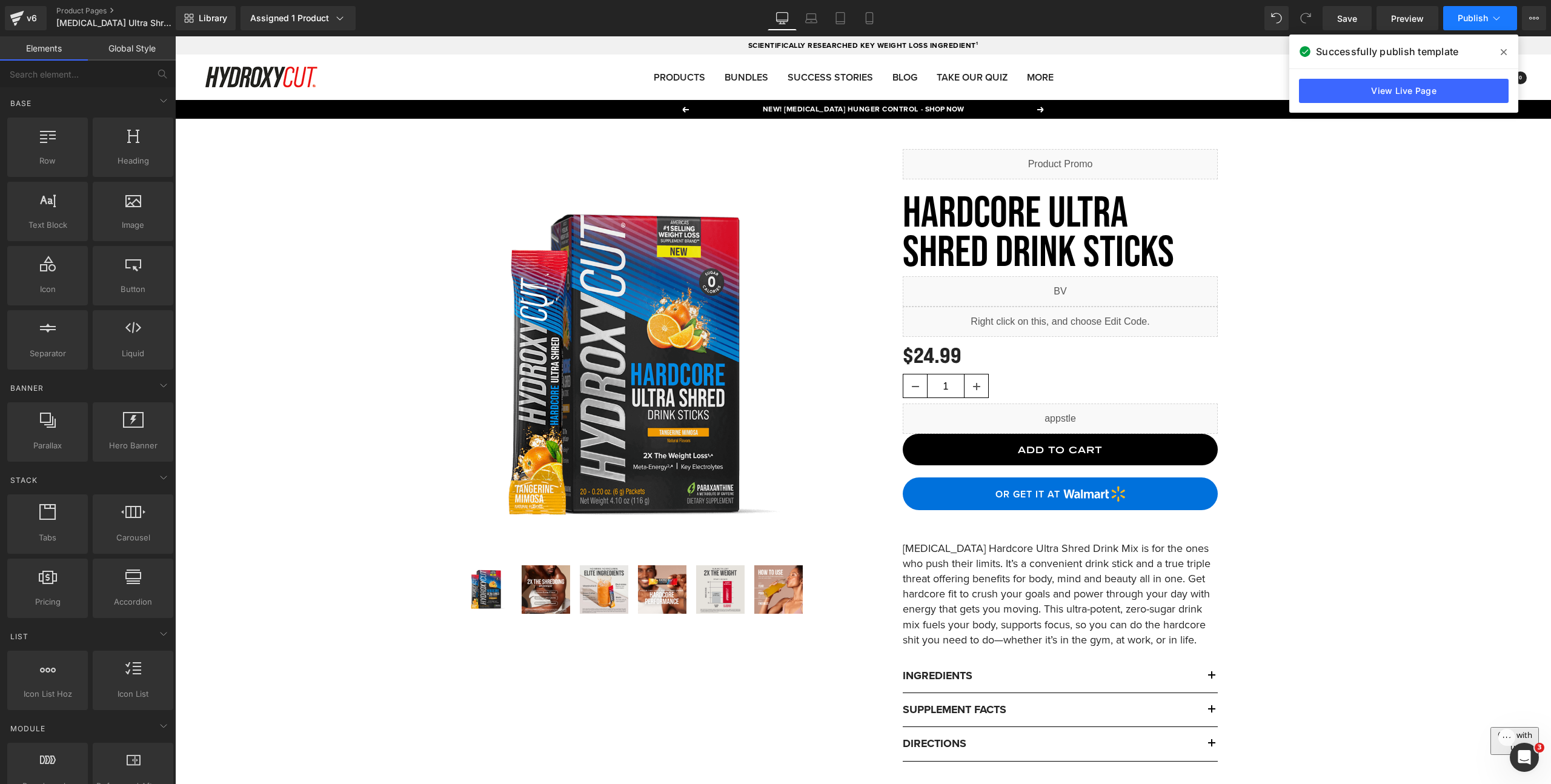
click at [1469, 19] on span "Publish" at bounding box center [1473, 19] width 30 height 10
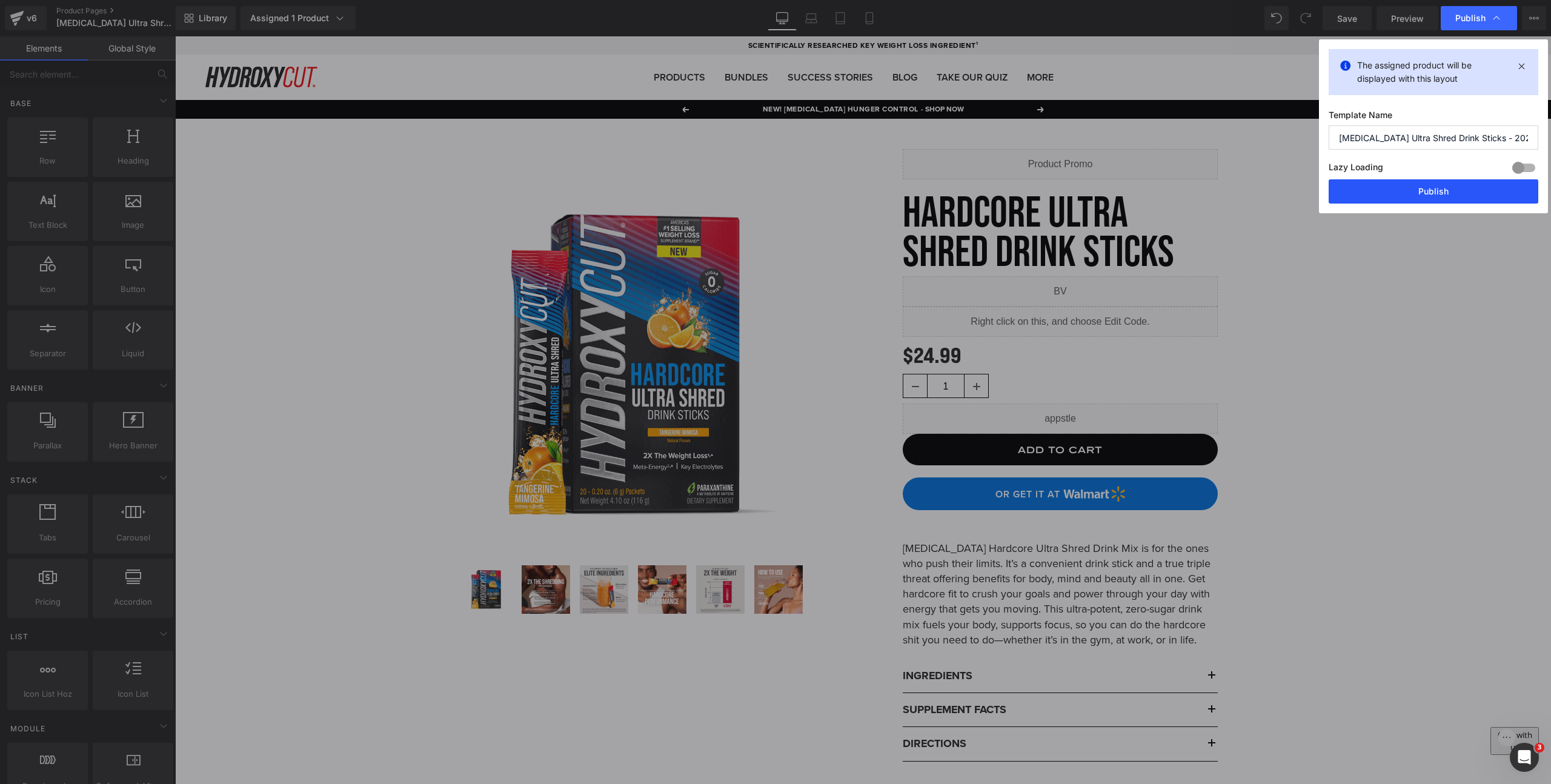
click at [1415, 188] on button "Publish" at bounding box center [1434, 191] width 210 height 24
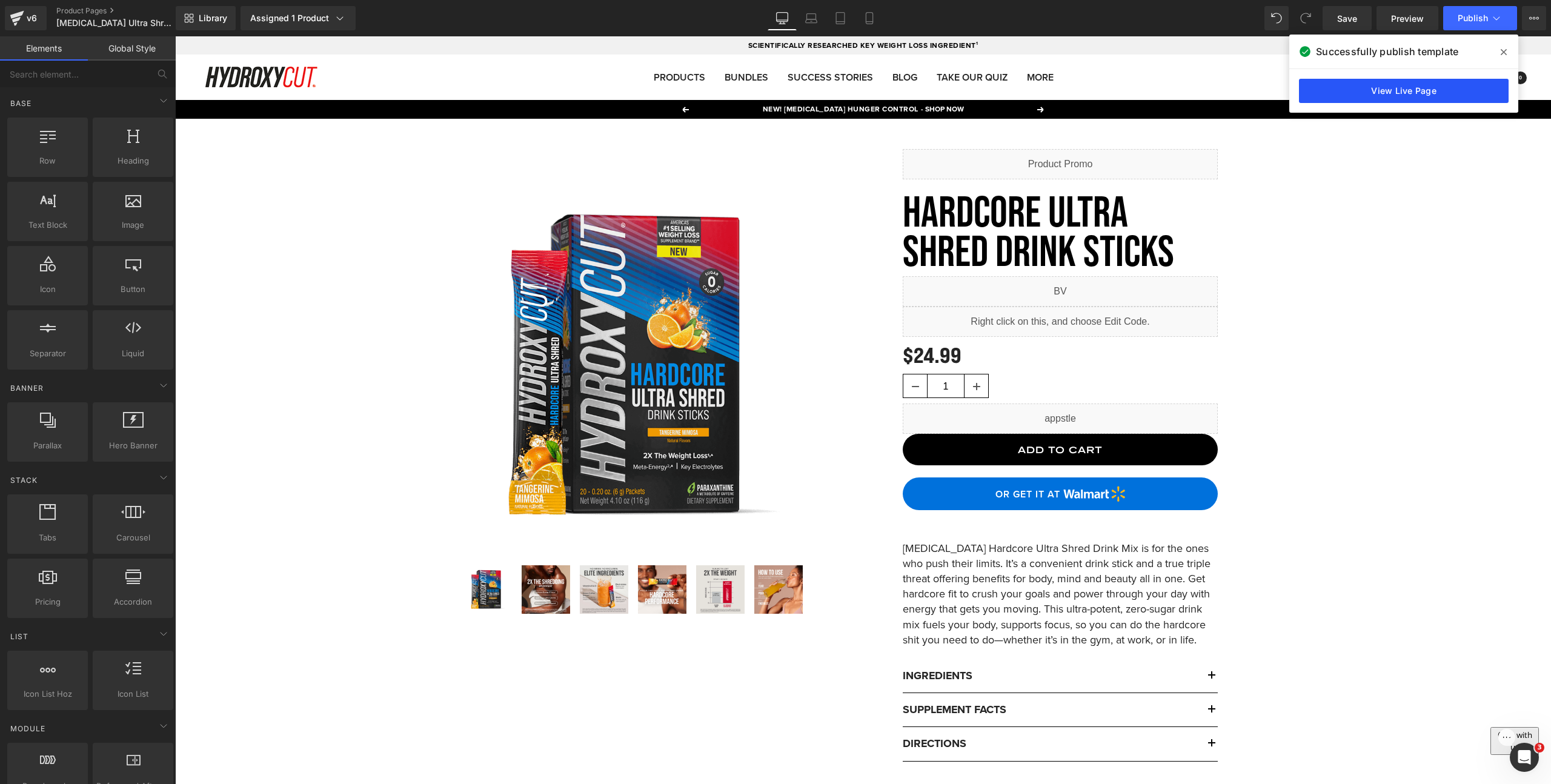
click at [1406, 97] on link "View Live Page" at bounding box center [1404, 90] width 210 height 24
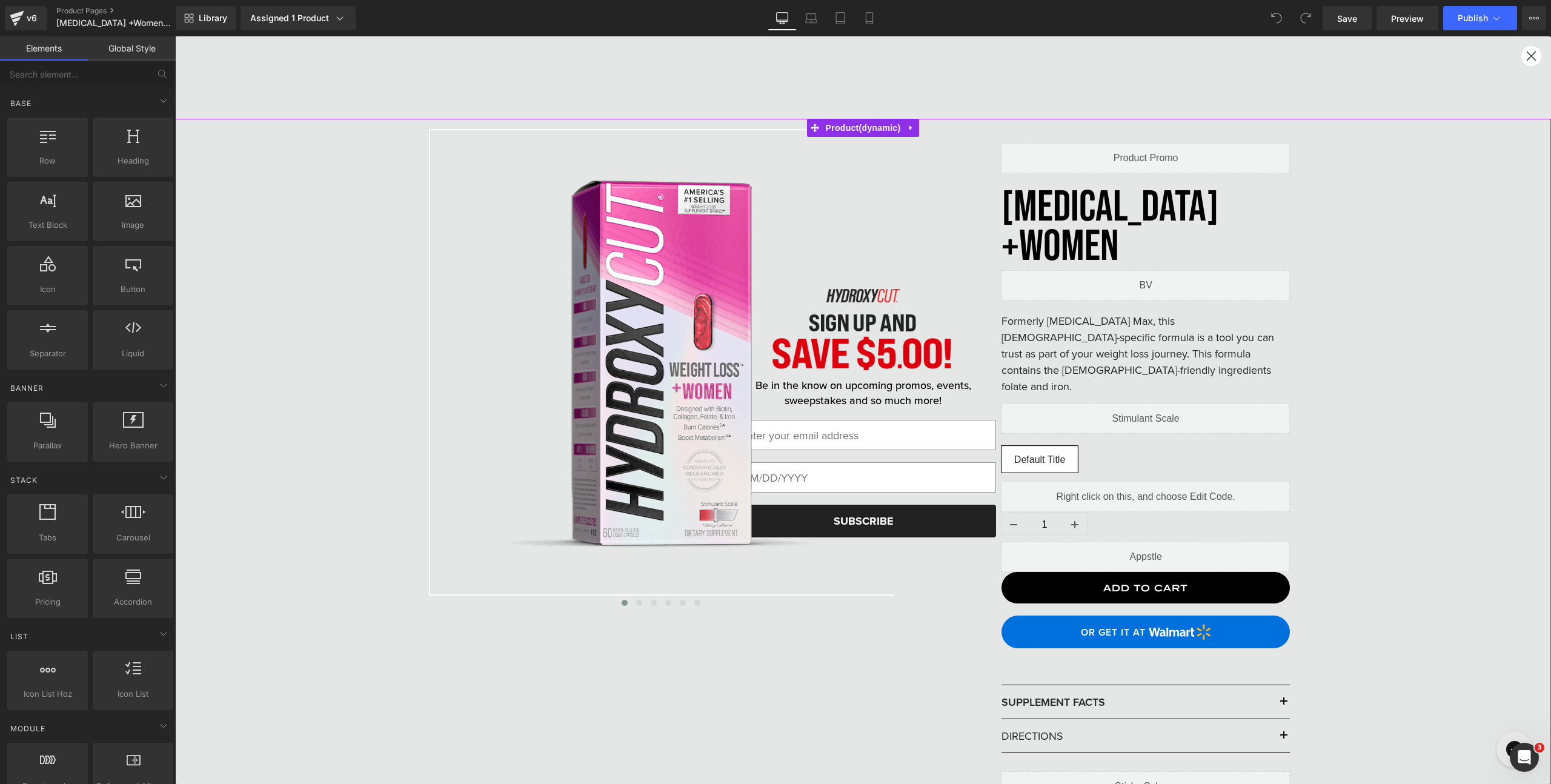
click at [1399, 320] on div "‹ ›" at bounding box center [863, 466] width 1364 height 695
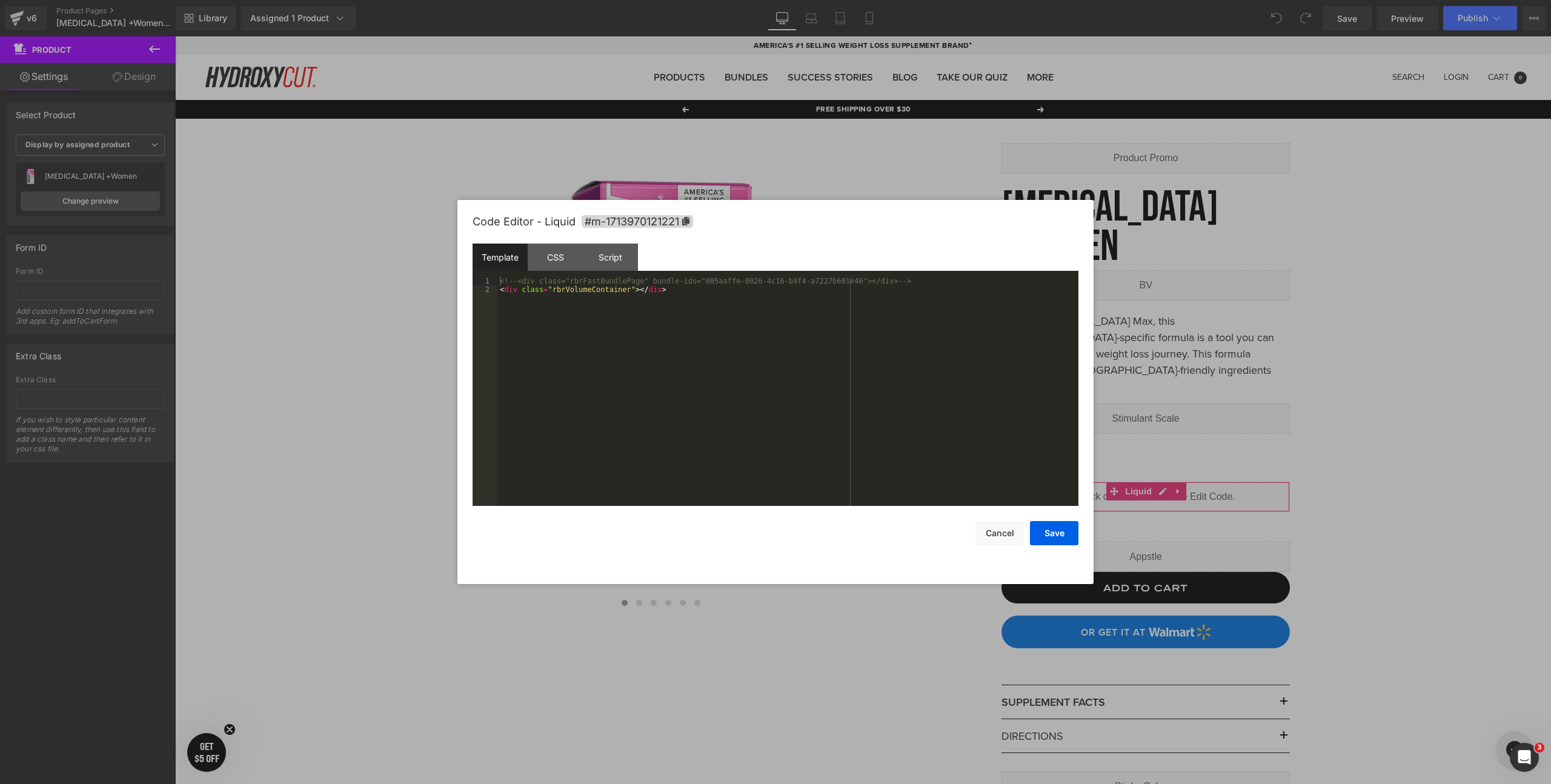
click at [1116, 531] on body "You are previewing how the will restyle your page. You can not edit Elements in…" at bounding box center [776, 392] width 1551 height 784
drag, startPoint x: 685, startPoint y: 292, endPoint x: 466, endPoint y: 287, distance: 219.1
click at [466, 285] on div "Code Editor - Liquid #m-1713970121221 Template CSS Script Data 1 2 <!-- <div cl…" at bounding box center [776, 392] width 636 height 384
click at [979, 525] on button "Cancel" at bounding box center [1000, 532] width 49 height 24
